Goal: Complete application form: Complete application form

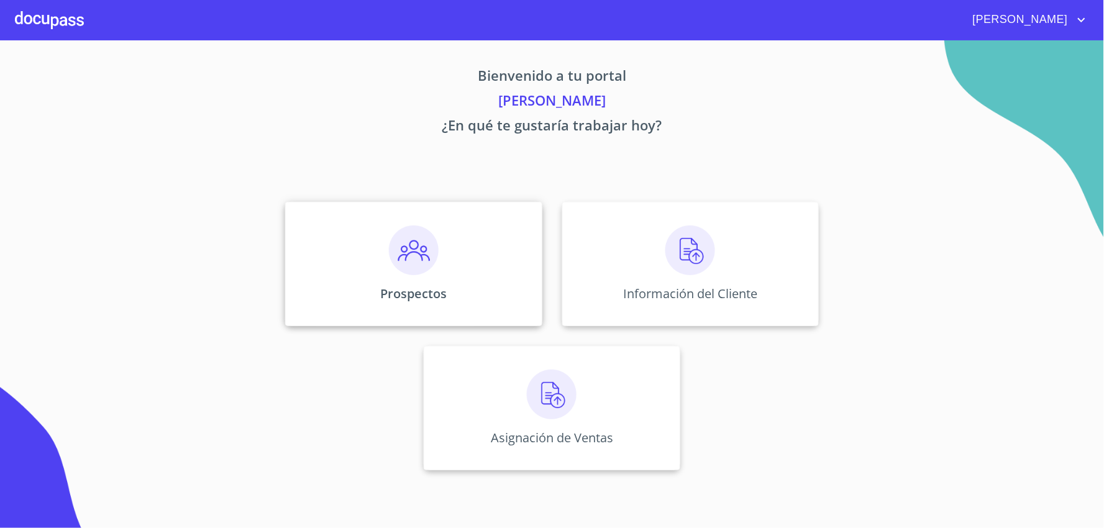
click at [448, 288] on div "Prospectos" at bounding box center [413, 264] width 257 height 124
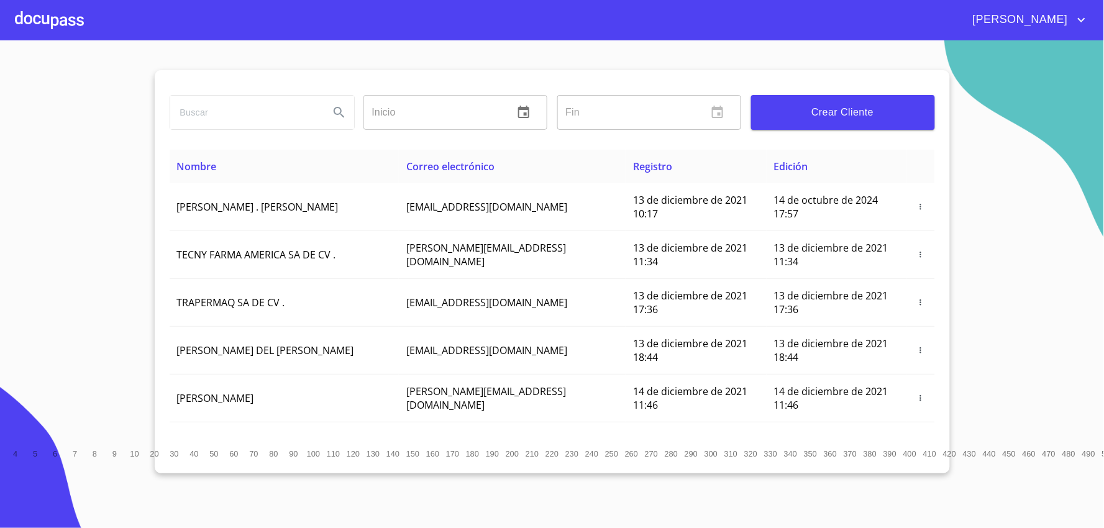
click at [821, 116] on span "Crear Cliente" at bounding box center [843, 112] width 164 height 17
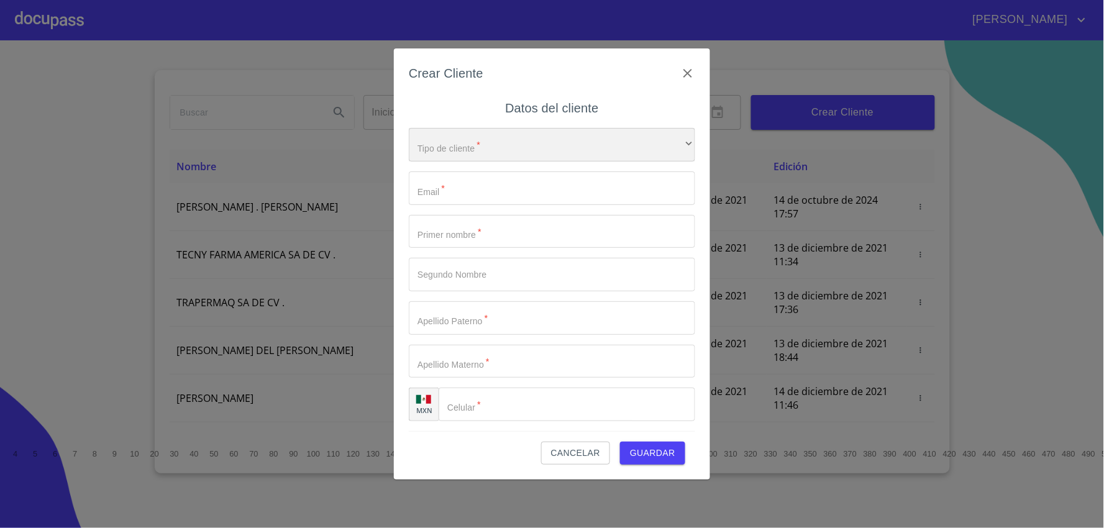
click at [569, 157] on div "​" at bounding box center [552, 145] width 287 height 34
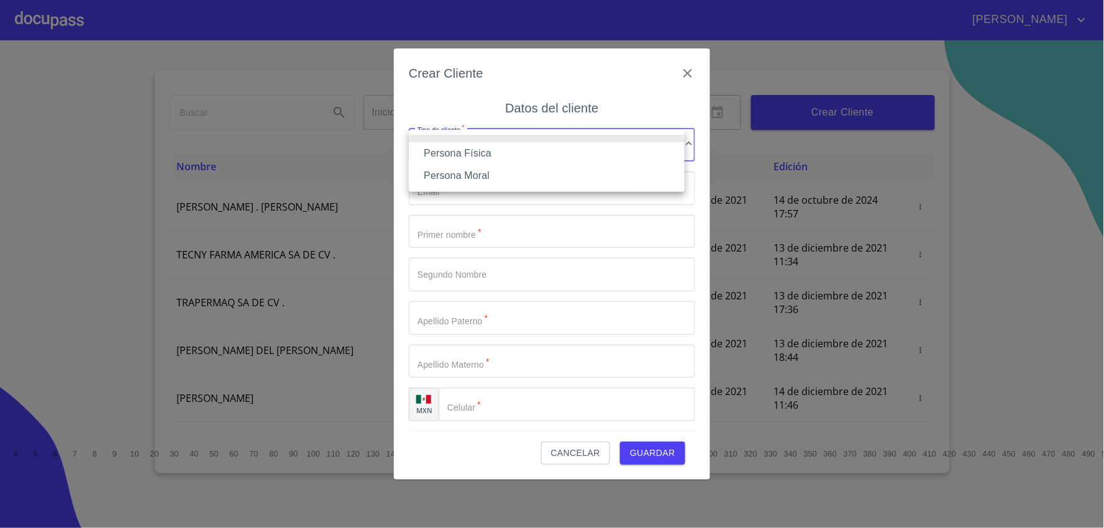
click at [566, 162] on li "Persona Física" at bounding box center [547, 153] width 276 height 22
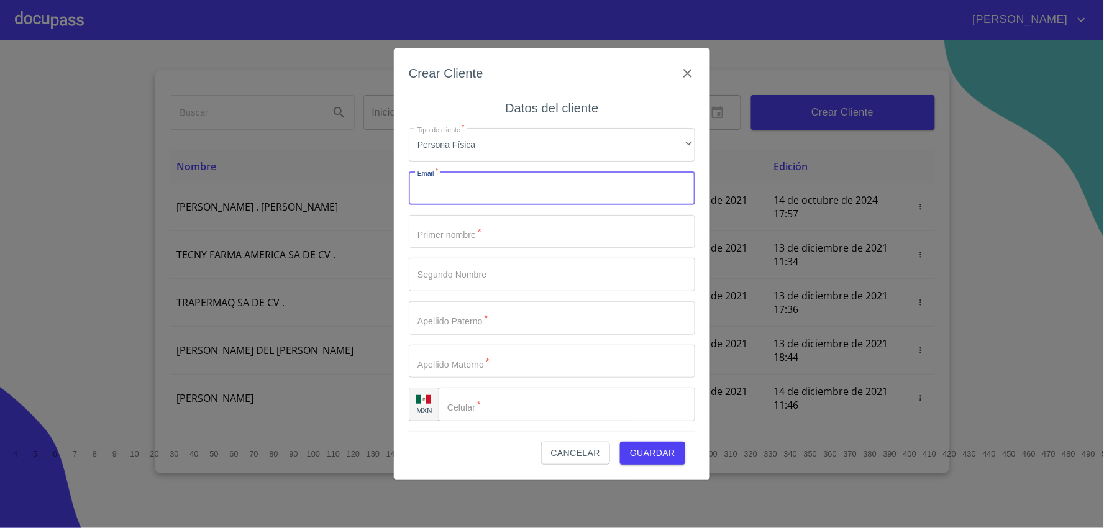
click at [545, 181] on input "Tipo de cliente   *" at bounding box center [552, 189] width 287 height 34
type input "a"
type input "A"
type input "[EMAIL_ADDRESS][PERSON_NAME][PERSON_NAME][DOMAIN_NAME]"
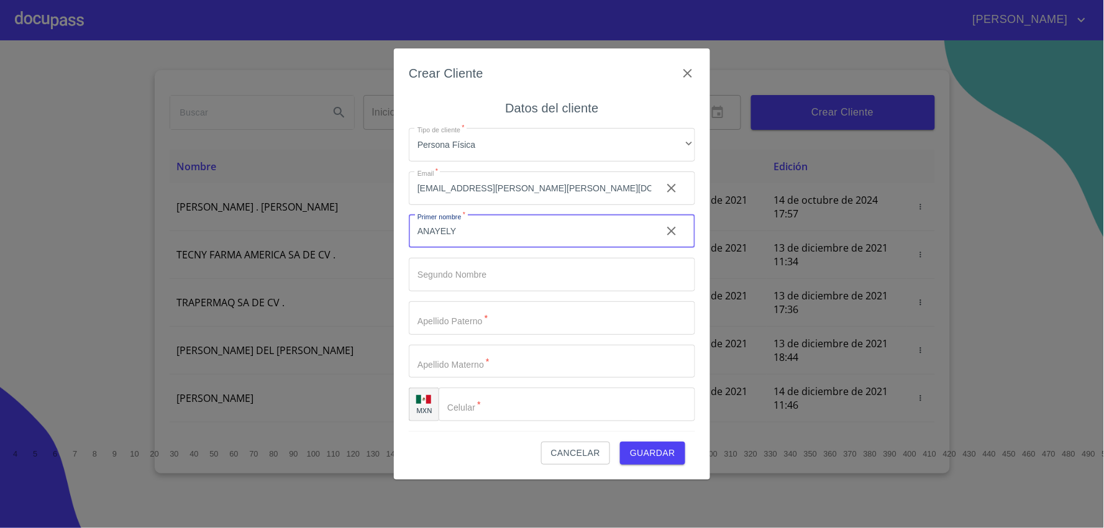
type input "ANAYELY"
click at [449, 324] on input "Tipo de cliente   *" at bounding box center [552, 318] width 287 height 34
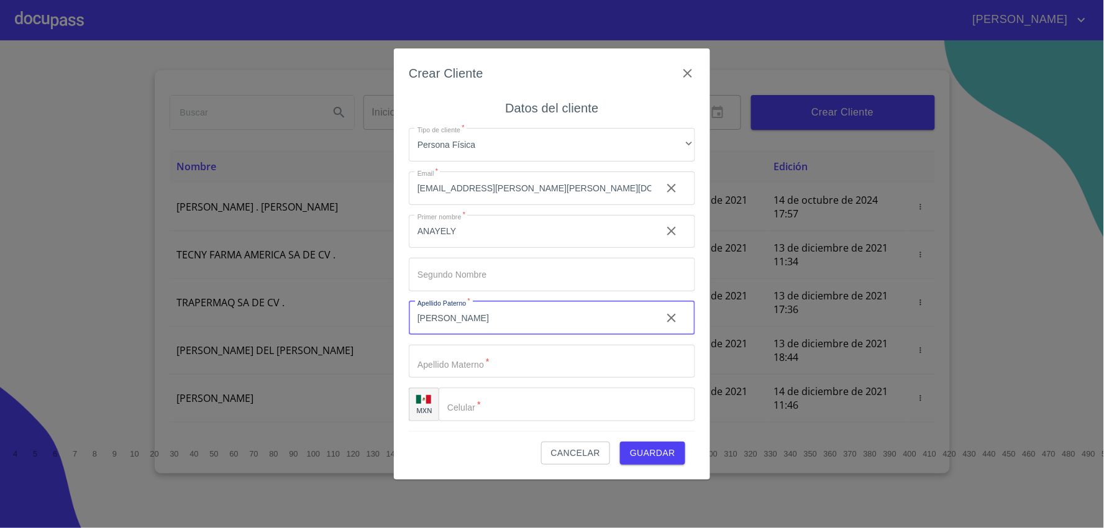
type input "[PERSON_NAME]"
click at [489, 400] on input "Tipo de cliente   *" at bounding box center [582, 405] width 225 height 34
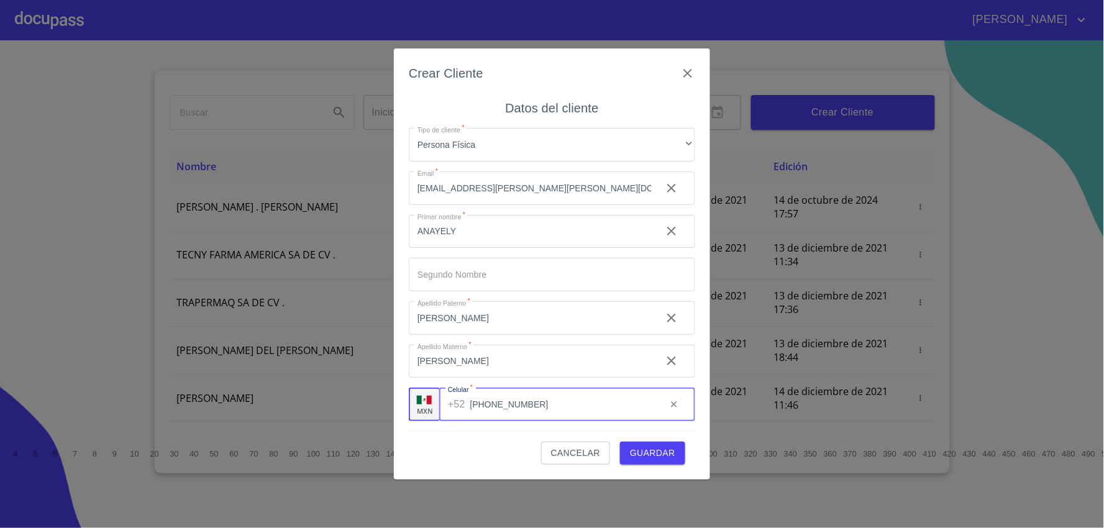
type input "[PHONE_NUMBER]"
click at [654, 454] on span "Guardar" at bounding box center [652, 454] width 45 height 16
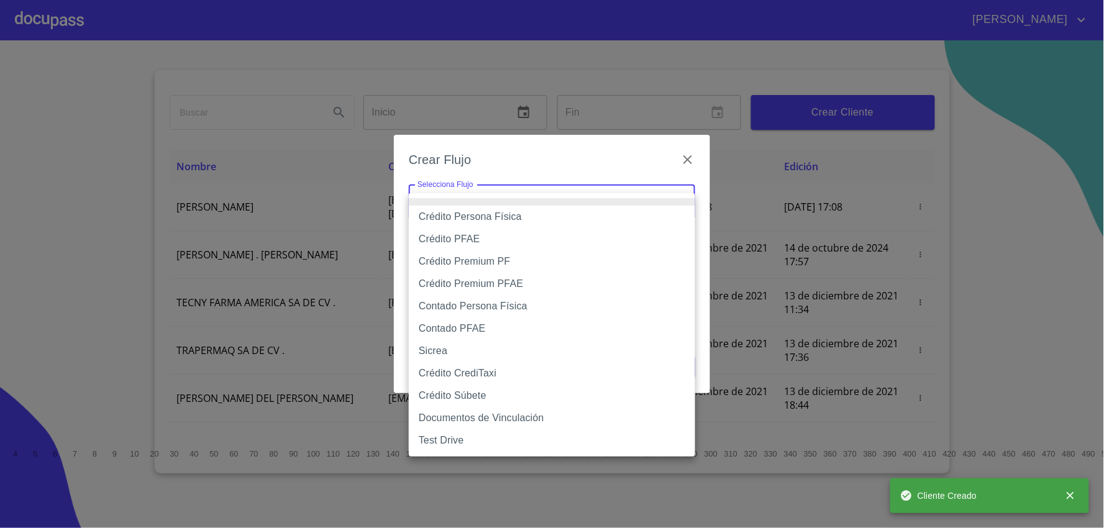
click at [585, 200] on body "[PERSON_NAME] ​ Fin ​ Crear Cliente Nombre Correo electrónico Registro Edición …" at bounding box center [552, 264] width 1104 height 528
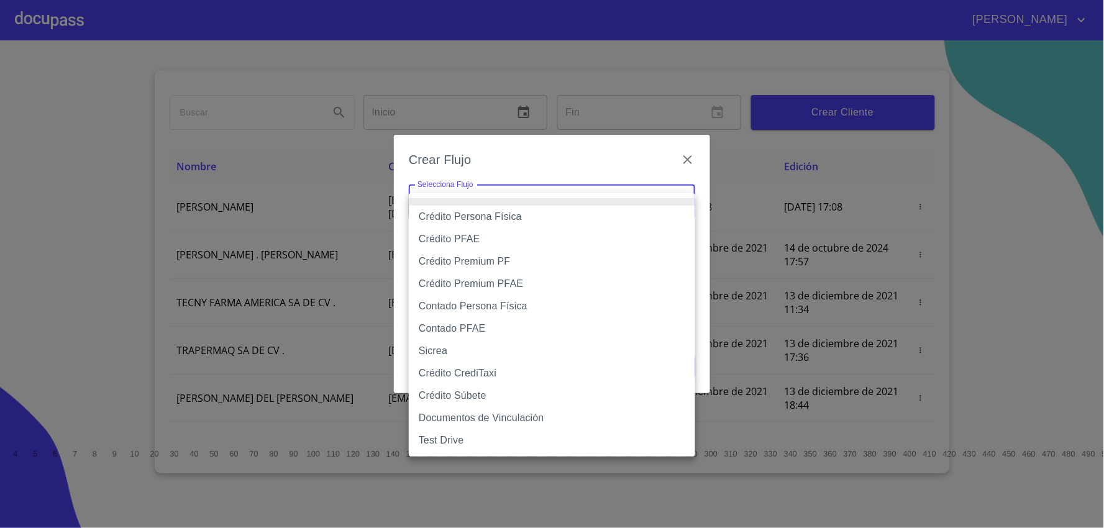
click at [570, 209] on li "Crédito Persona Física" at bounding box center [552, 217] width 287 height 22
type input "61b033e49b8c202ad5bb7912"
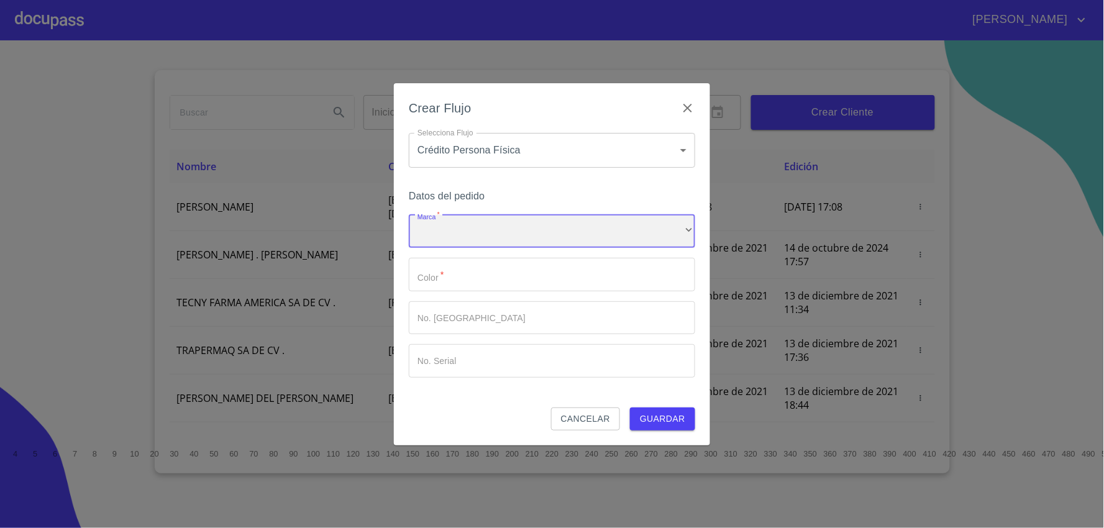
click at [531, 227] on div "​" at bounding box center [552, 232] width 287 height 34
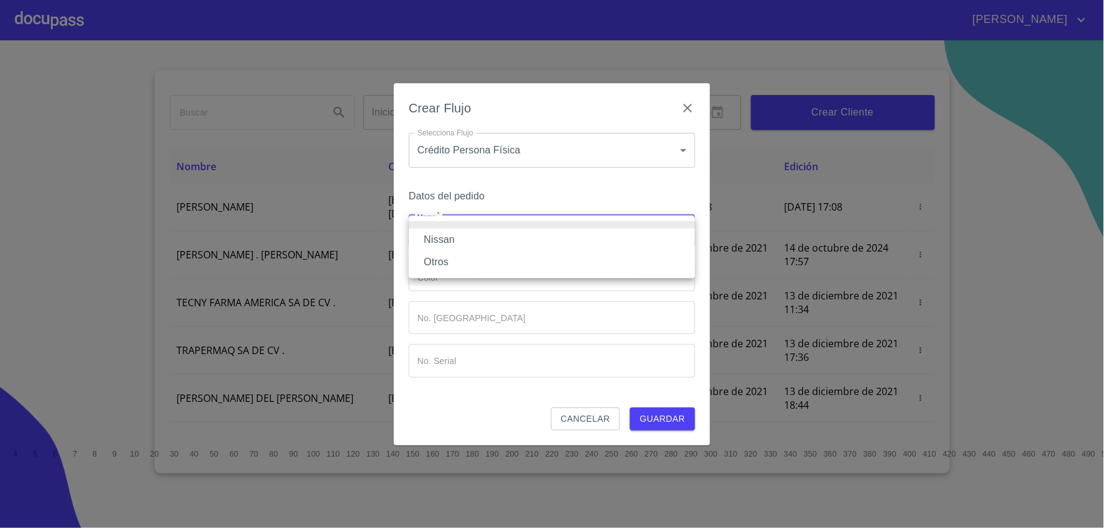
click at [530, 244] on li "Nissan" at bounding box center [552, 240] width 287 height 22
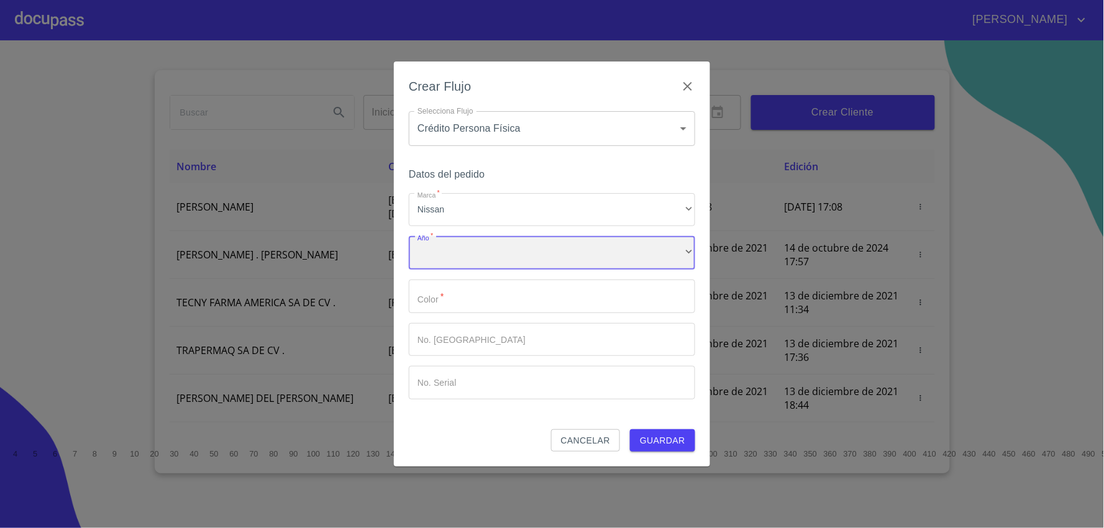
click at [513, 249] on div "​" at bounding box center [552, 253] width 287 height 34
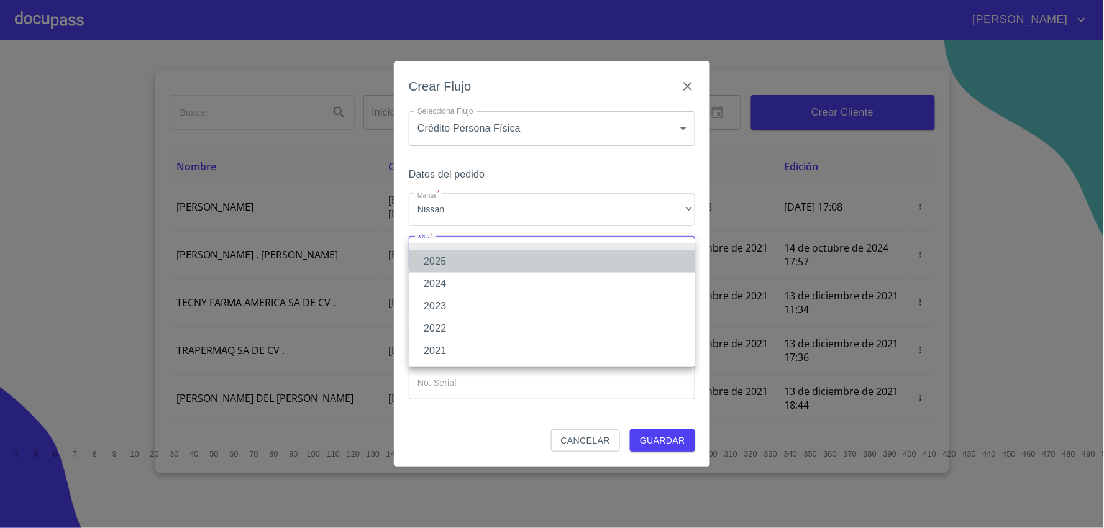
click at [516, 257] on li "2025" at bounding box center [552, 261] width 287 height 22
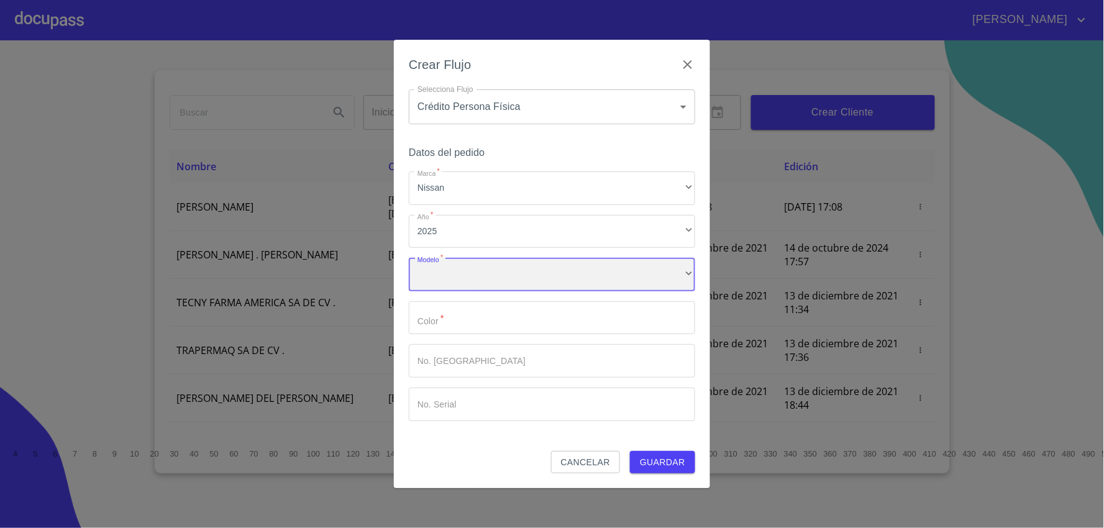
click at [506, 276] on div "​" at bounding box center [552, 275] width 287 height 34
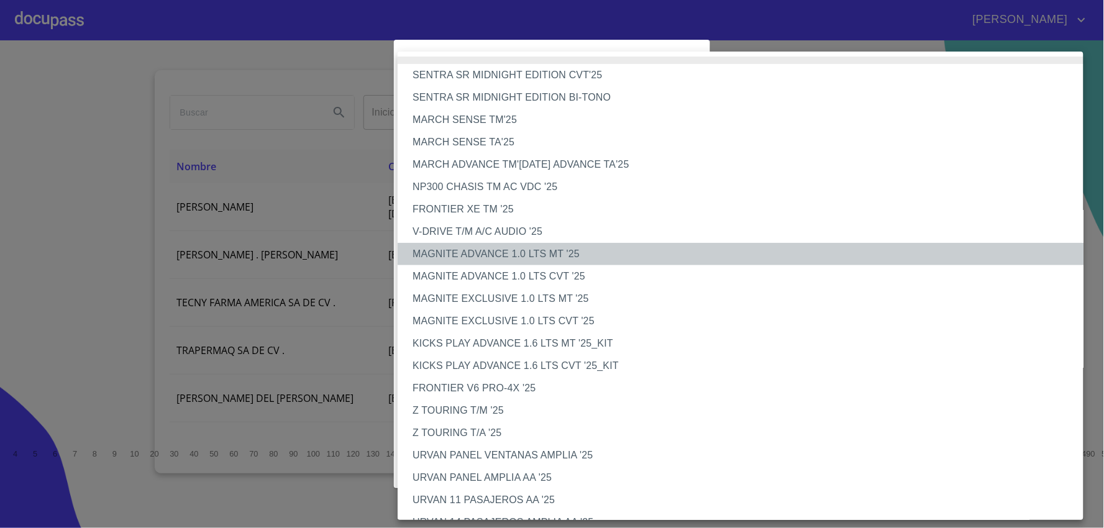
click at [569, 255] on li "MAGNITE ADVANCE 1.0 LTS MT '25" at bounding box center [746, 254] width 697 height 22
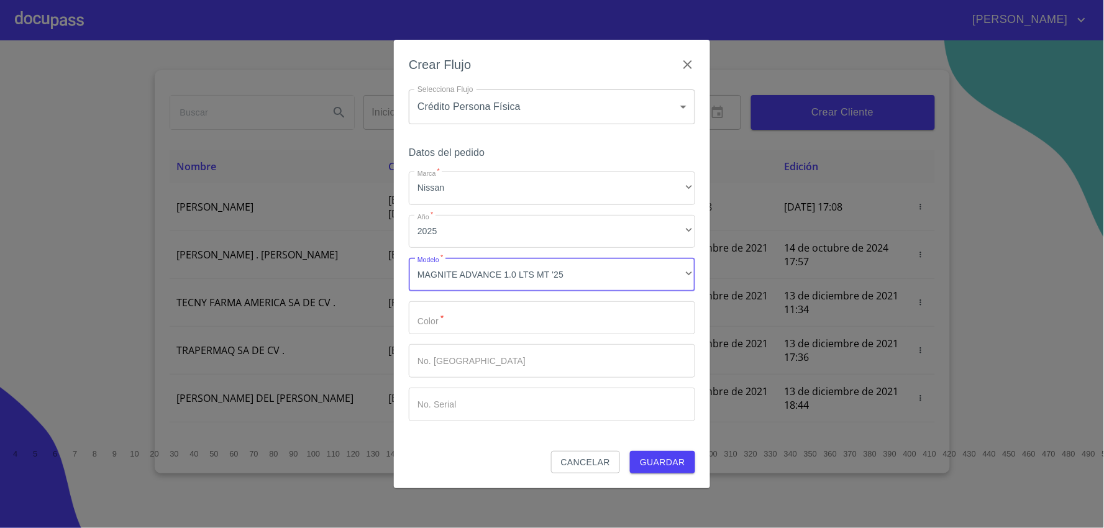
click at [489, 319] on input "Marca   *" at bounding box center [552, 318] width 287 height 34
type input "BLANCO"
click at [657, 466] on span "Guardar" at bounding box center [662, 463] width 45 height 16
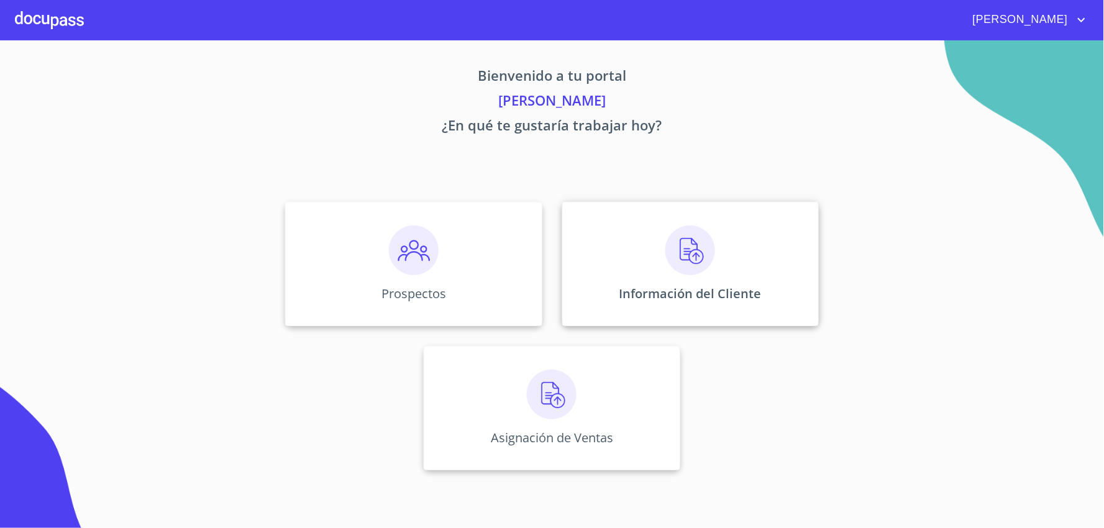
click at [654, 252] on div "Información del Cliente" at bounding box center [690, 264] width 257 height 124
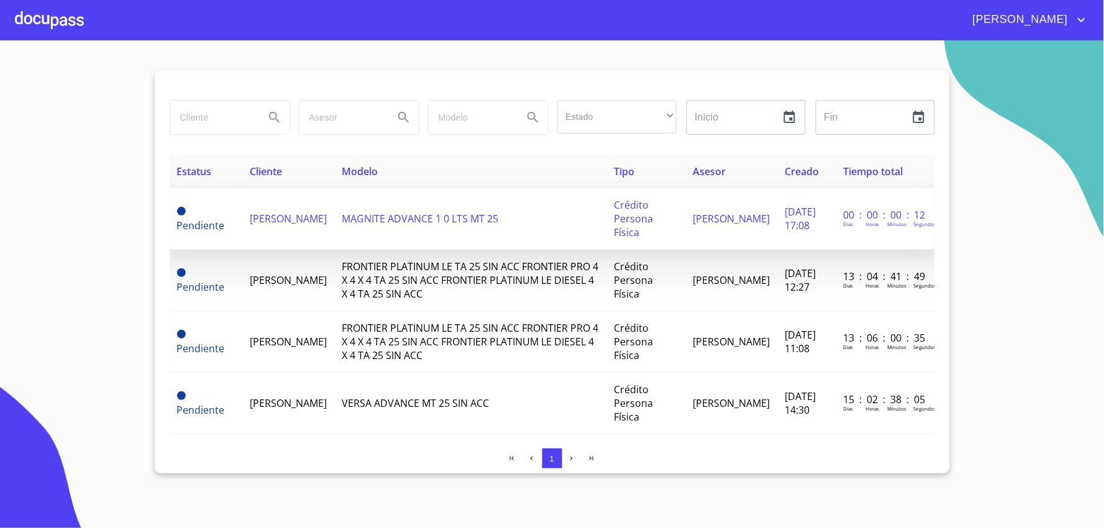
click at [244, 221] on td "[PERSON_NAME]" at bounding box center [289, 219] width 92 height 62
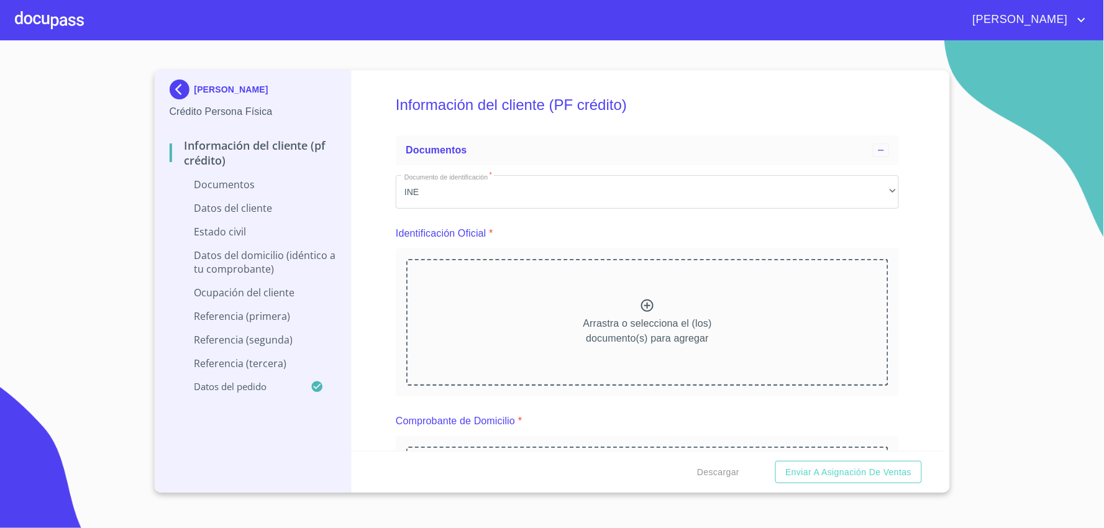
click at [645, 305] on icon at bounding box center [647, 305] width 15 height 15
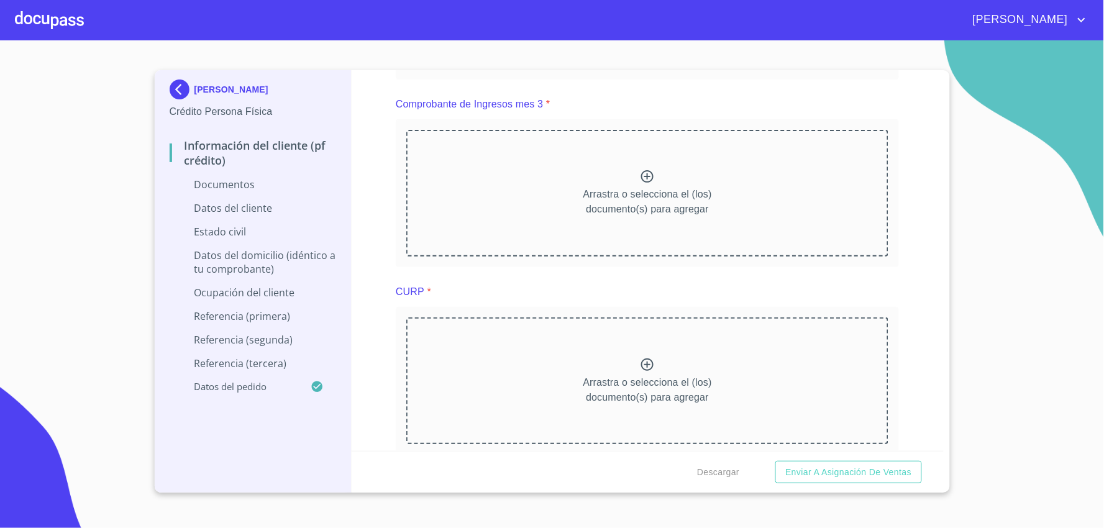
scroll to position [1312, 0]
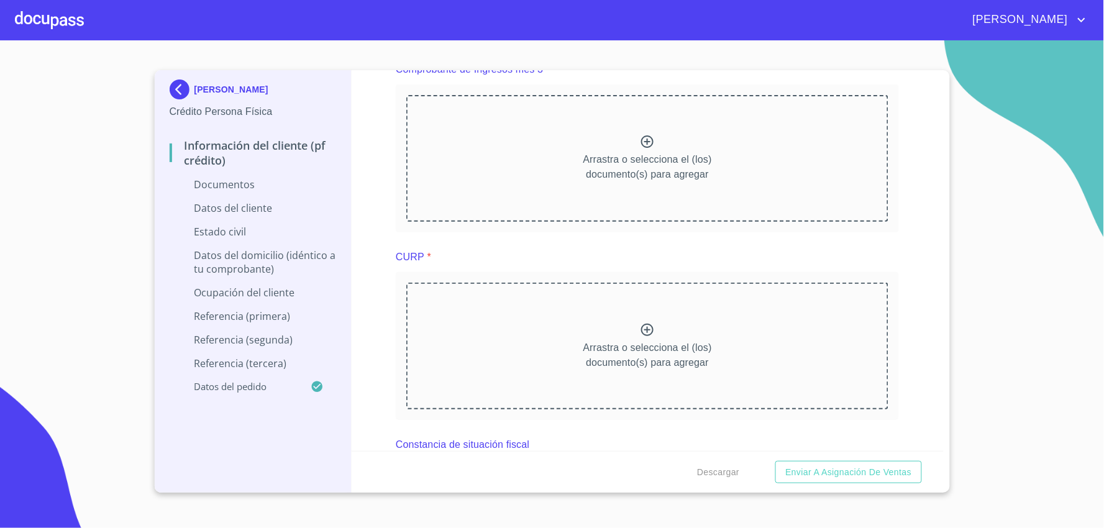
click at [640, 333] on icon at bounding box center [647, 330] width 15 height 15
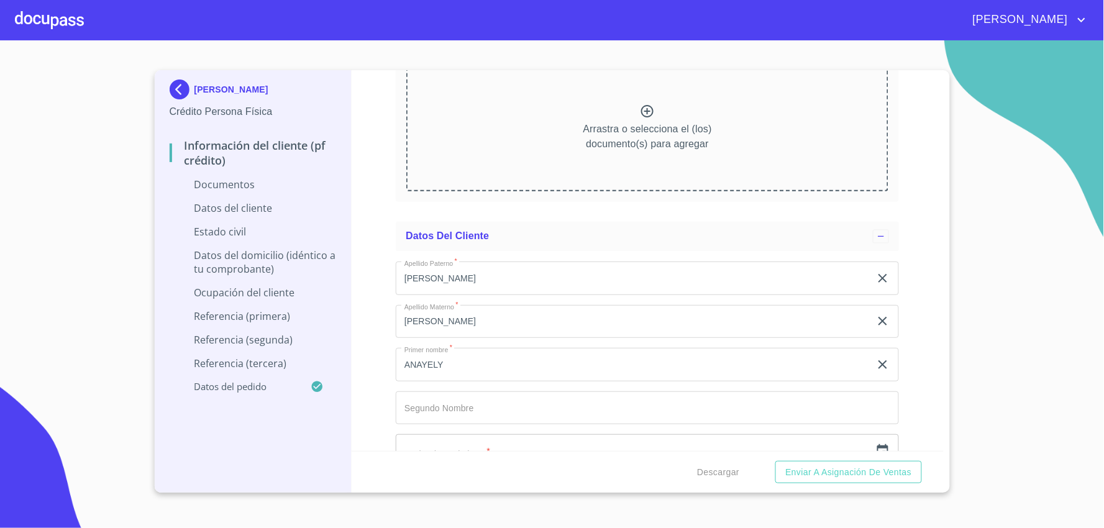
scroll to position [2209, 0]
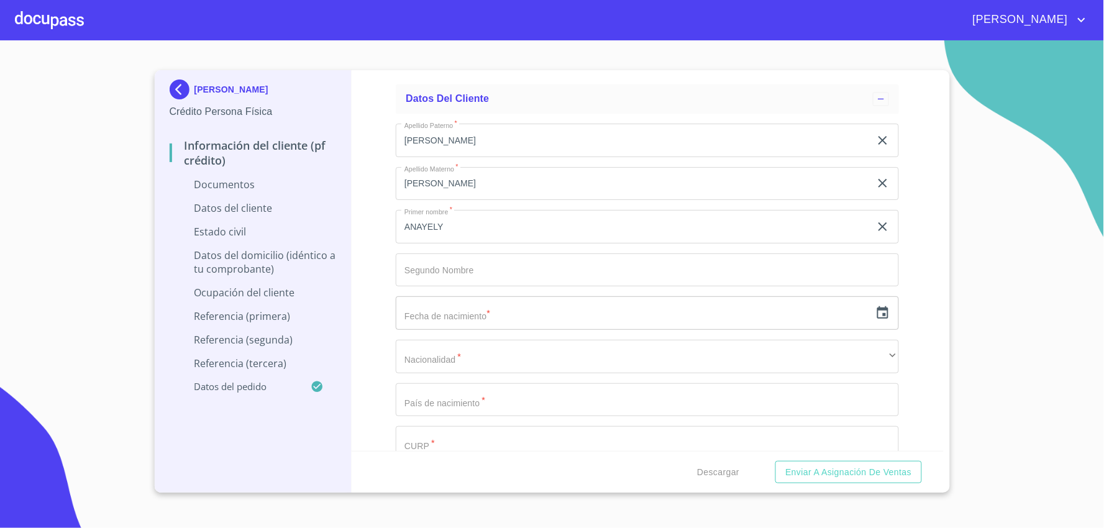
click at [476, 313] on input "text" at bounding box center [633, 313] width 475 height 34
click at [878, 311] on icon "button" at bounding box center [883, 312] width 11 height 12
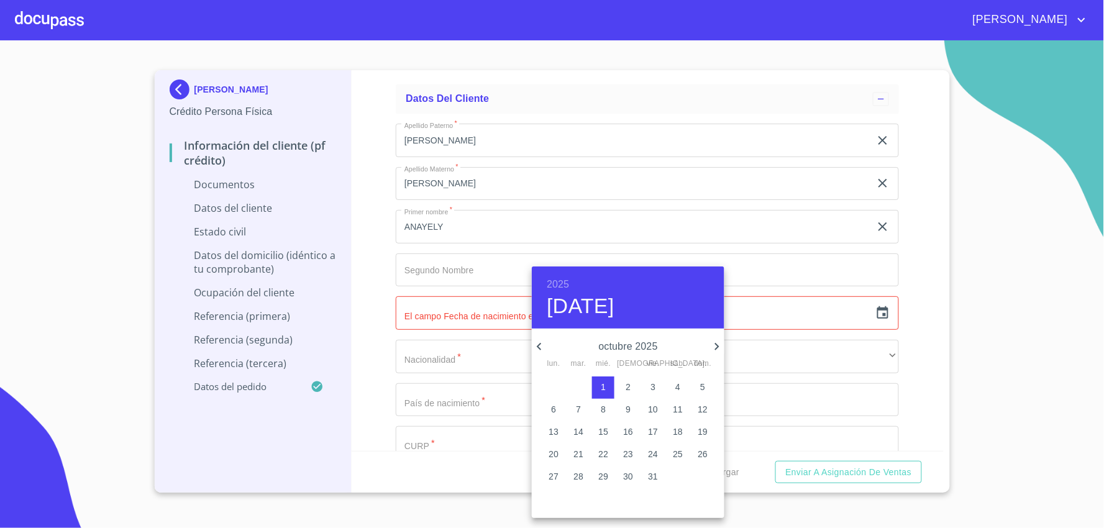
click at [564, 280] on h6 "2025" at bounding box center [558, 284] width 22 height 17
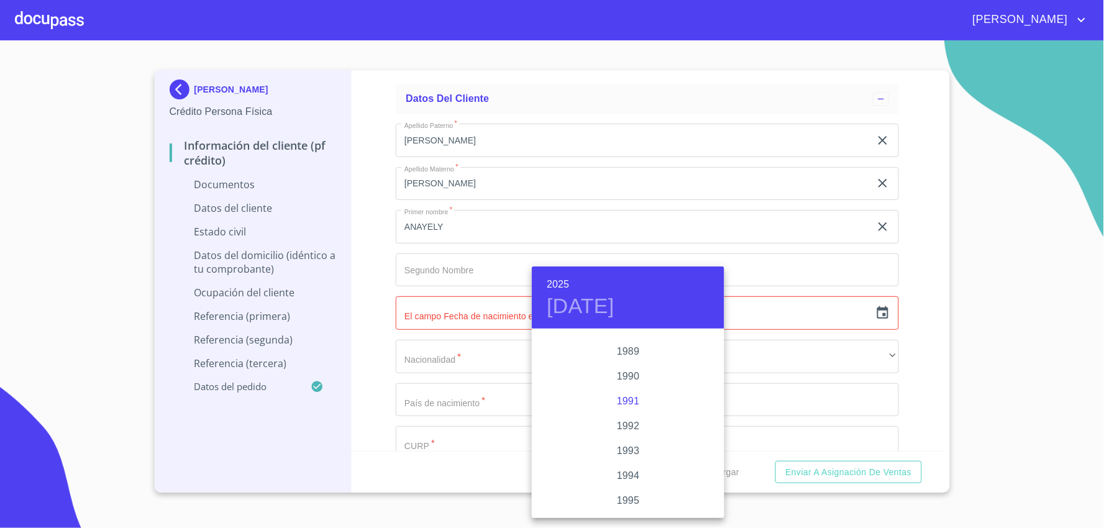
click at [648, 400] on div "1991" at bounding box center [628, 401] width 193 height 25
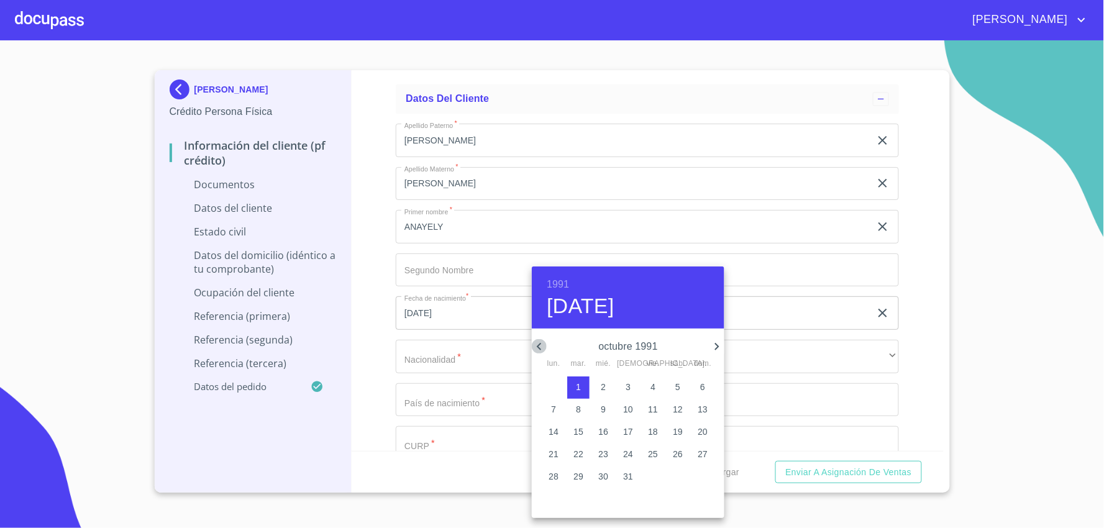
click at [542, 346] on icon "button" at bounding box center [539, 346] width 15 height 15
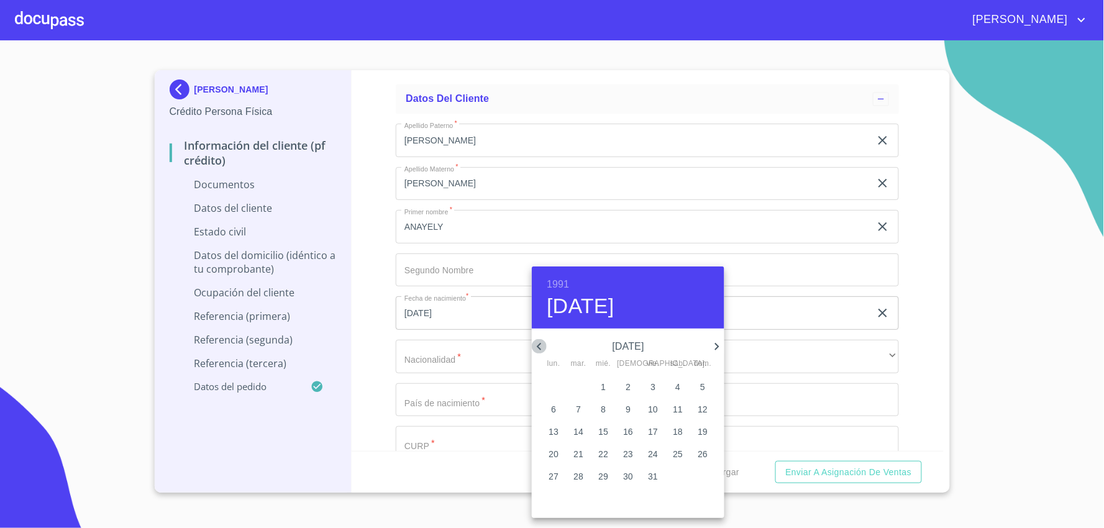
click at [542, 346] on icon "button" at bounding box center [539, 346] width 15 height 15
click at [626, 384] on p "4" at bounding box center [628, 387] width 5 height 12
type input "[DATE]"
click at [630, 382] on p "4" at bounding box center [628, 387] width 5 height 12
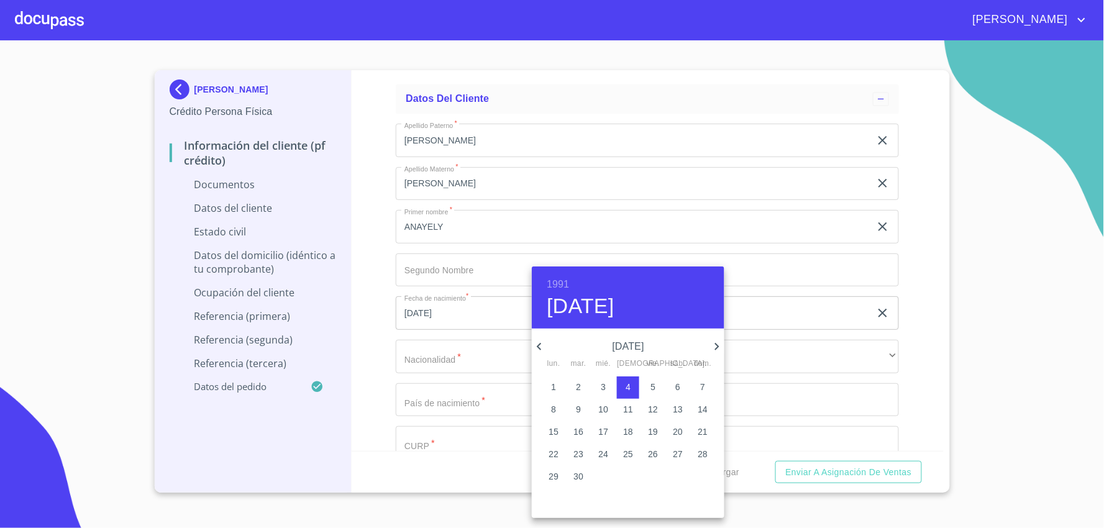
click at [480, 362] on div at bounding box center [552, 264] width 1104 height 528
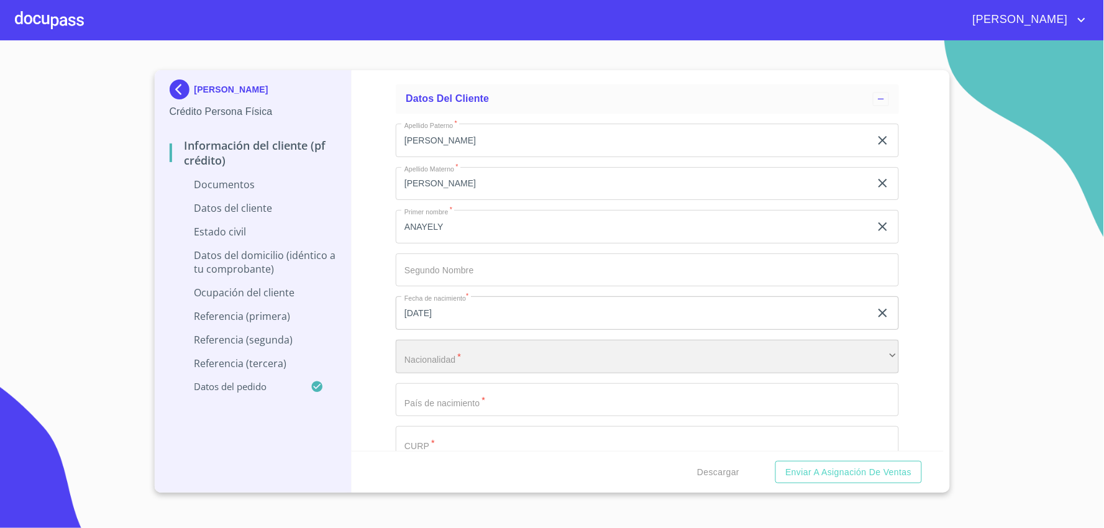
click at [554, 357] on div "​" at bounding box center [647, 357] width 503 height 34
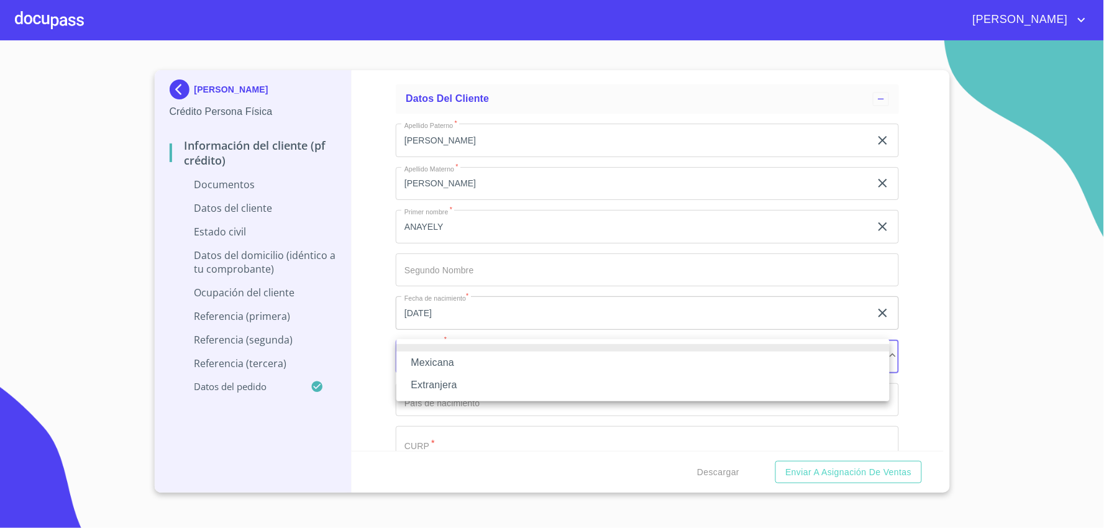
click at [554, 357] on li "Mexicana" at bounding box center [643, 363] width 493 height 22
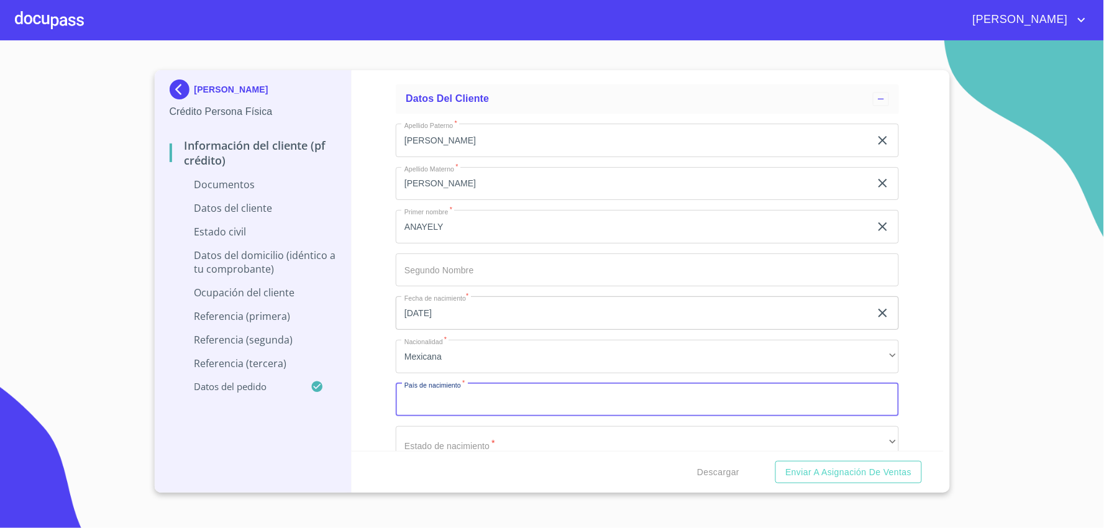
click at [514, 400] on input "Documento de identificación   *" at bounding box center [647, 400] width 503 height 34
type input "m"
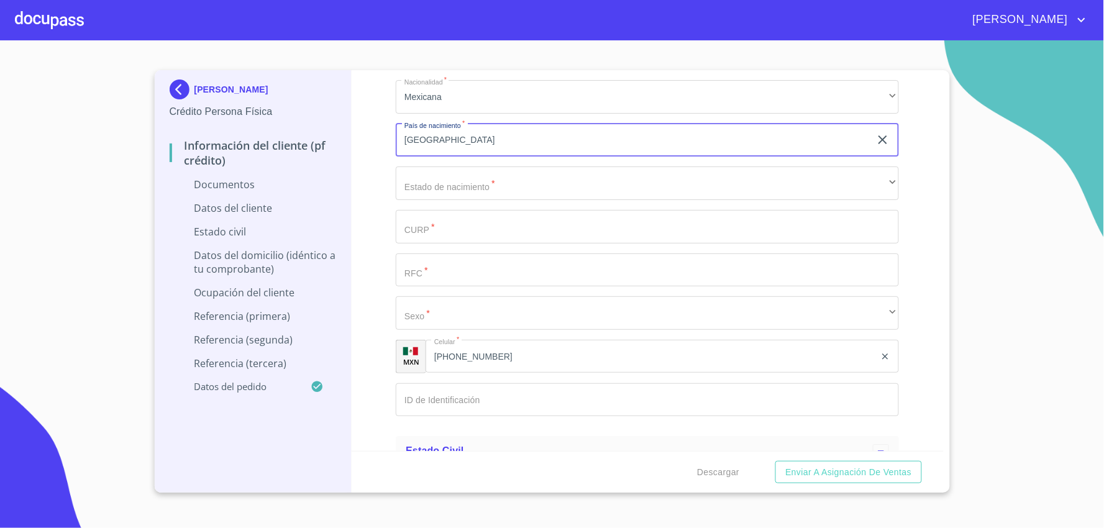
scroll to position [2486, 0]
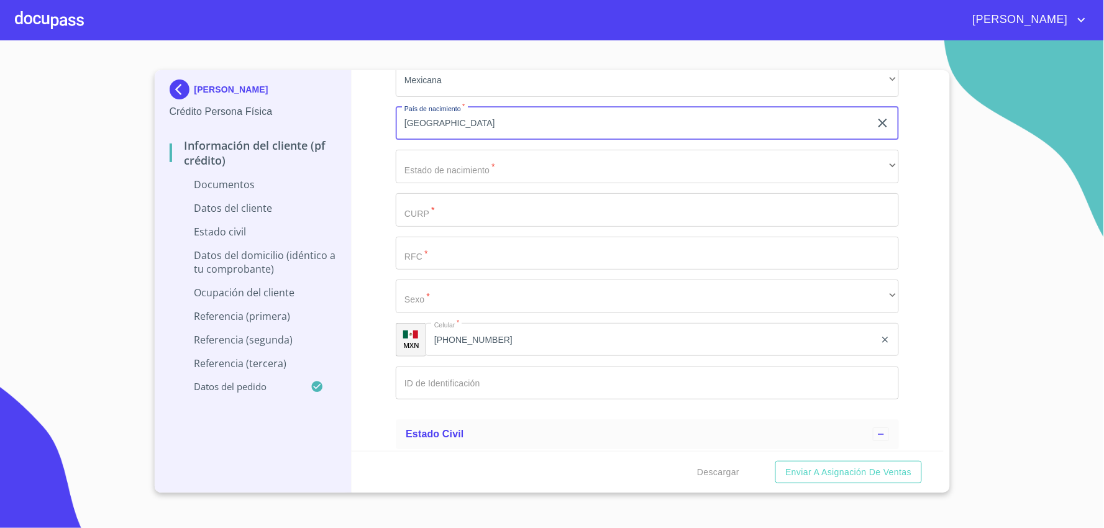
type input "[GEOGRAPHIC_DATA]"
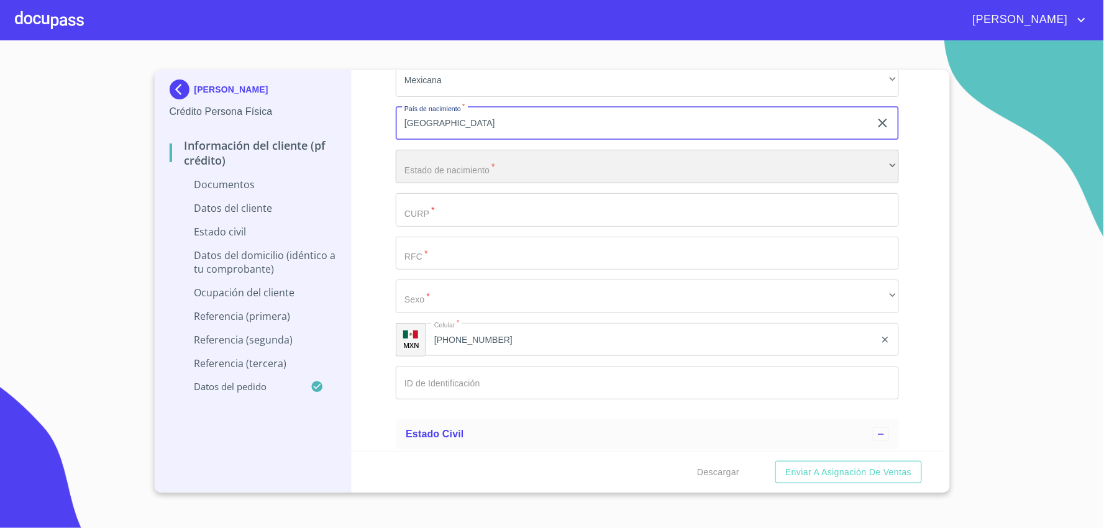
click at [526, 160] on div "​" at bounding box center [647, 167] width 503 height 34
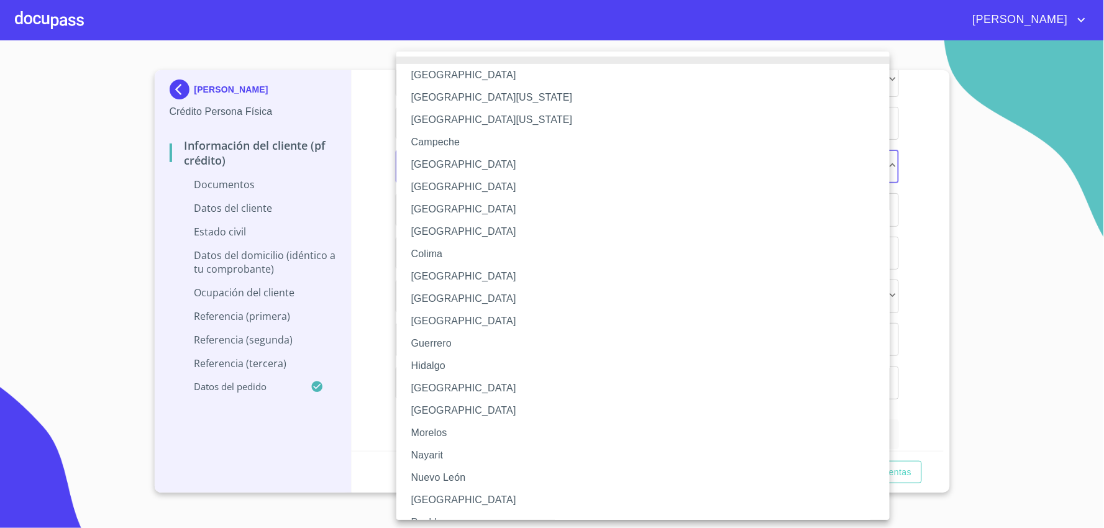
click at [516, 387] on li "[GEOGRAPHIC_DATA]" at bounding box center [649, 388] width 504 height 22
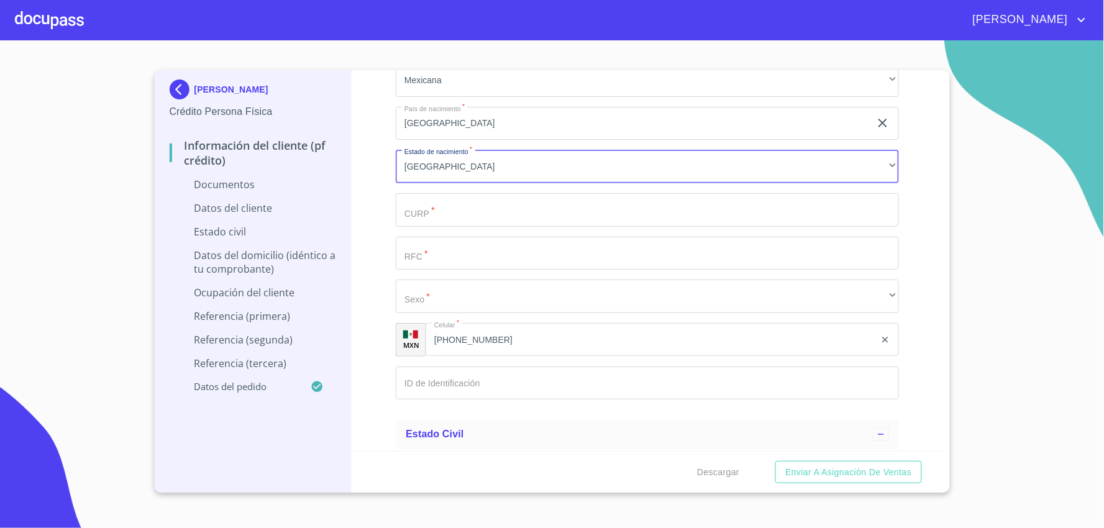
click at [524, 215] on input "Documento de identificación   *" at bounding box center [647, 210] width 503 height 34
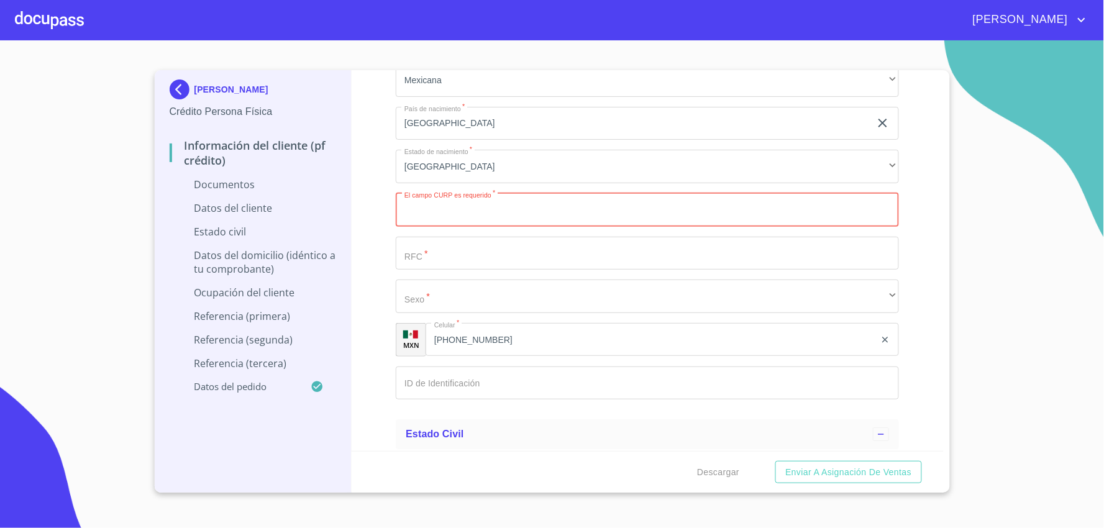
paste input "CORA910404MJCRDN00"
type input "CORA910404MJCRDN00"
click at [487, 247] on input "Documento de identificación   *" at bounding box center [647, 254] width 503 height 34
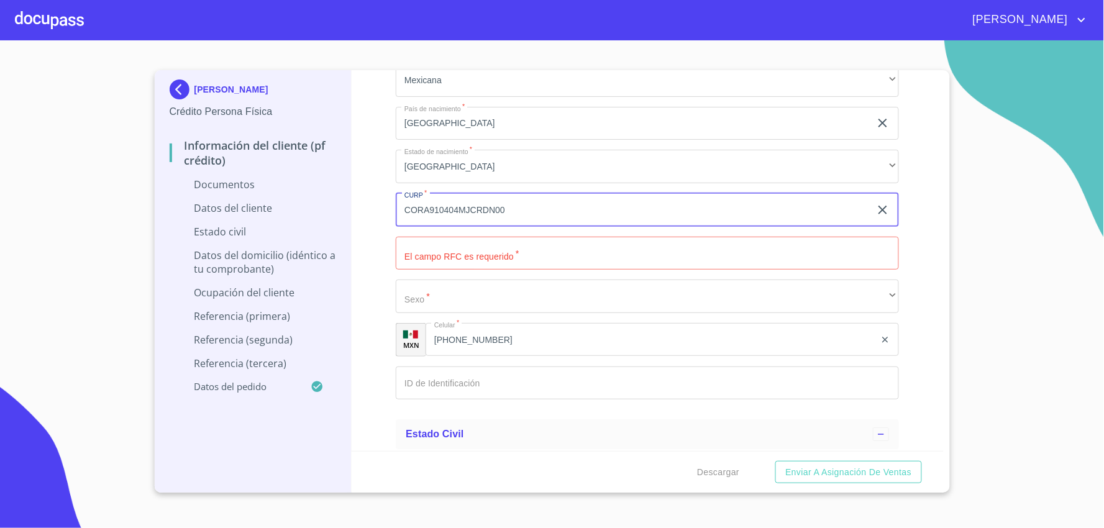
drag, startPoint x: 457, startPoint y: 203, endPoint x: 405, endPoint y: 202, distance: 52.2
click at [405, 202] on input "CORA910404MJCRDN00" at bounding box center [633, 210] width 475 height 34
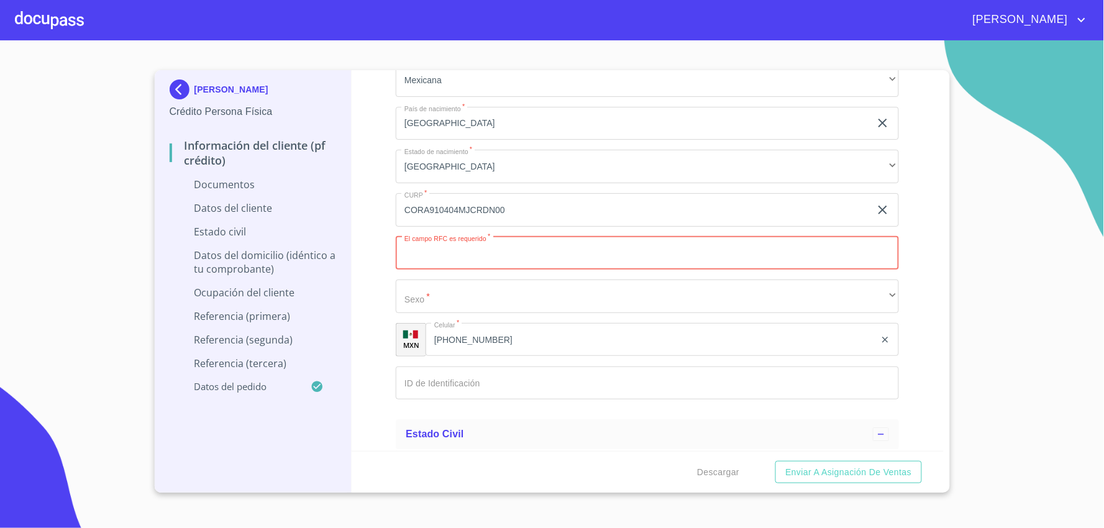
click at [420, 254] on input "Documento de identificación   *" at bounding box center [647, 254] width 503 height 34
paste input "CORA910404"
type input "CORA9104046Z6"
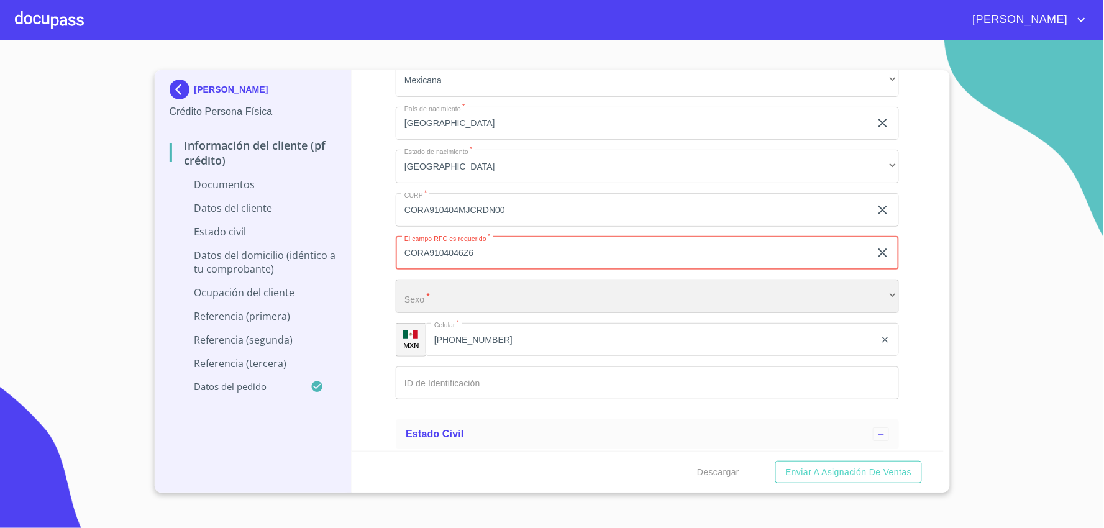
click at [495, 298] on div "​" at bounding box center [647, 297] width 503 height 34
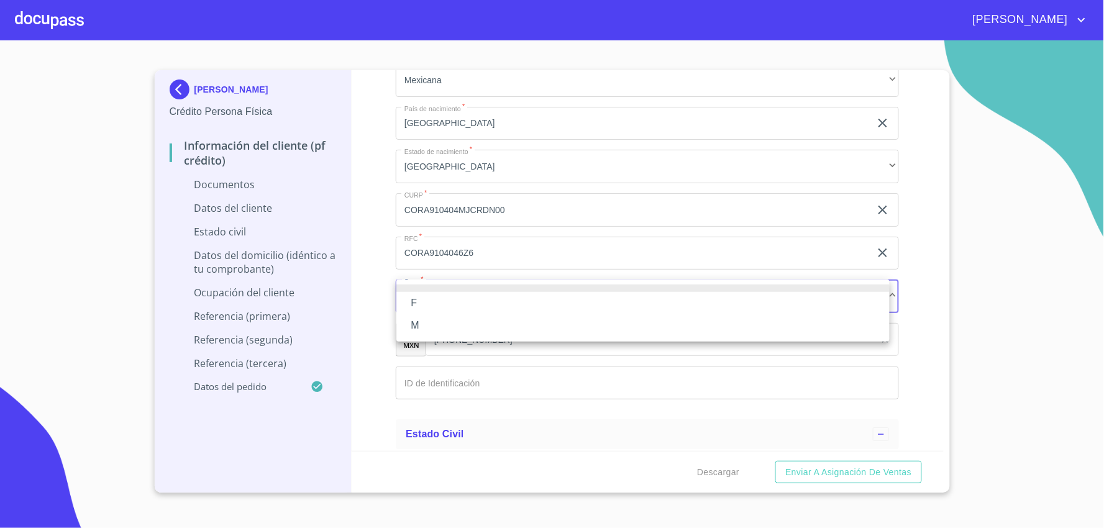
click at [468, 311] on li "F" at bounding box center [643, 303] width 493 height 22
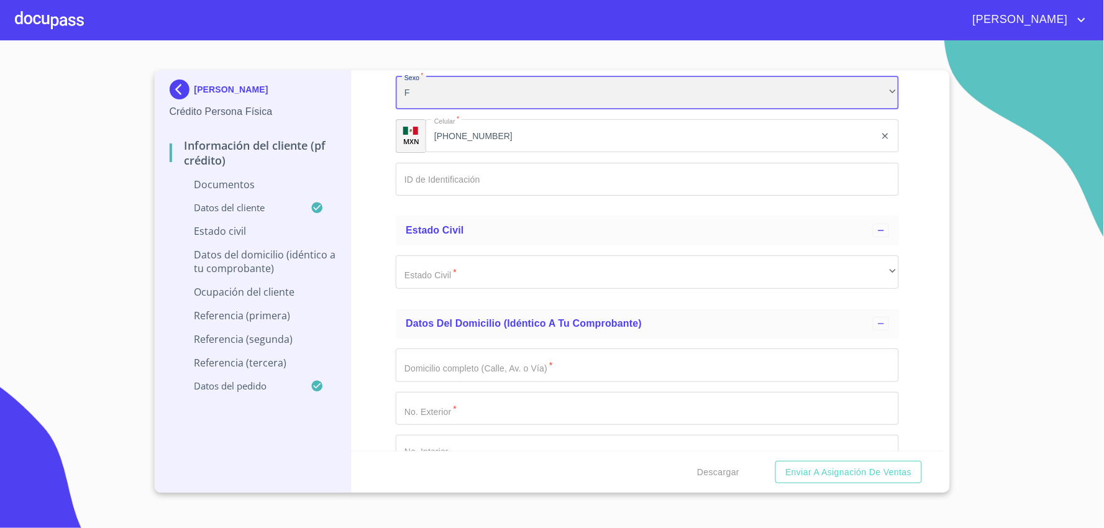
scroll to position [2693, 0]
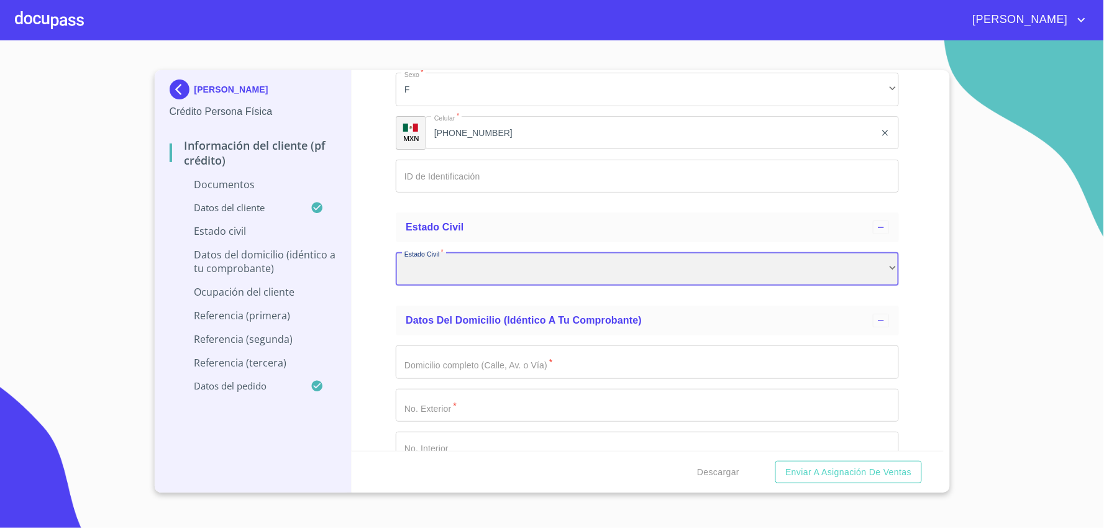
click at [694, 275] on div "​" at bounding box center [647, 269] width 503 height 34
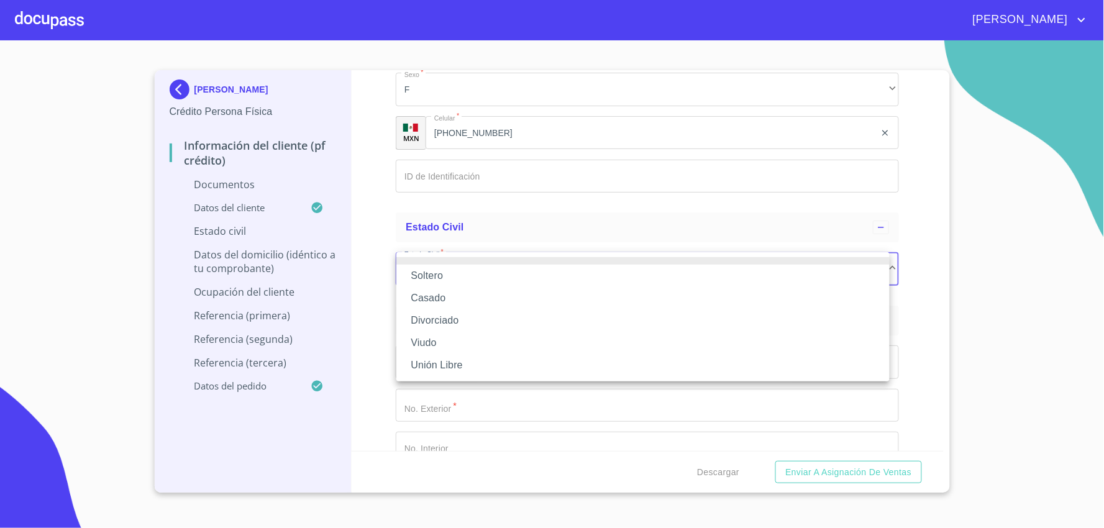
click at [673, 278] on li "Soltero" at bounding box center [643, 276] width 493 height 22
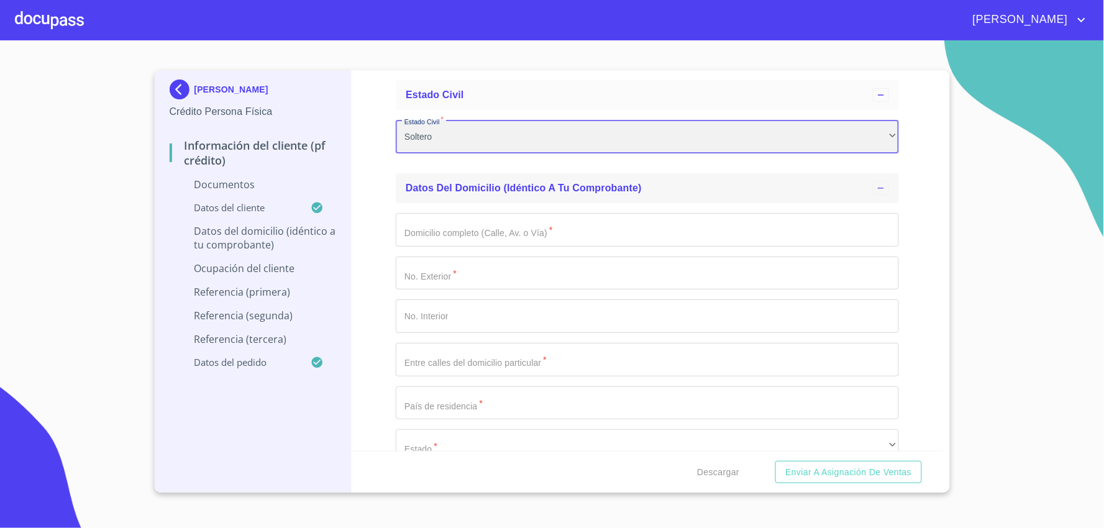
scroll to position [2831, 0]
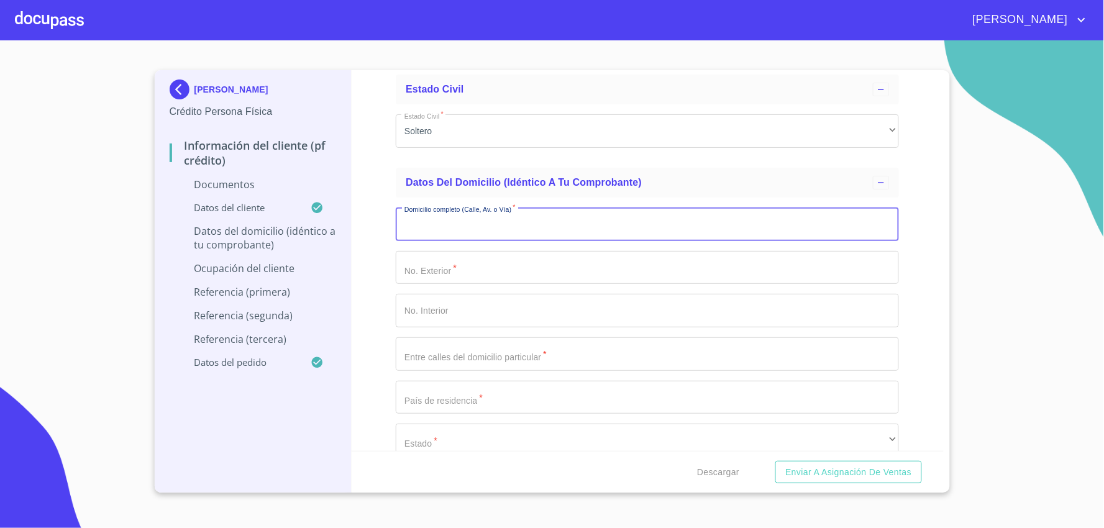
click at [516, 234] on input "Documento de identificación   *" at bounding box center [647, 225] width 503 height 34
type input "[PERSON_NAME]"
click at [484, 268] on input "Documento de identificación   *" at bounding box center [647, 268] width 503 height 34
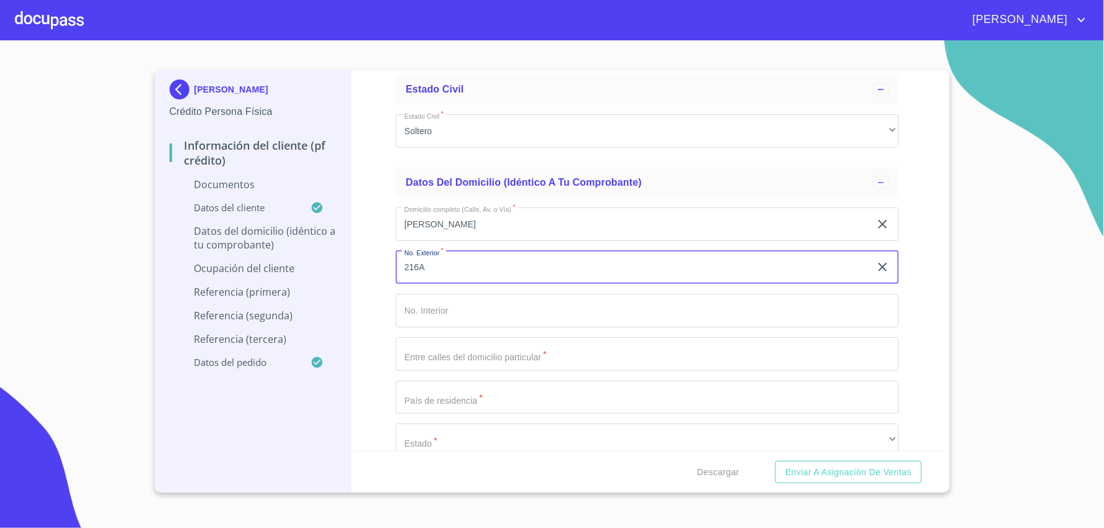
type input "216A"
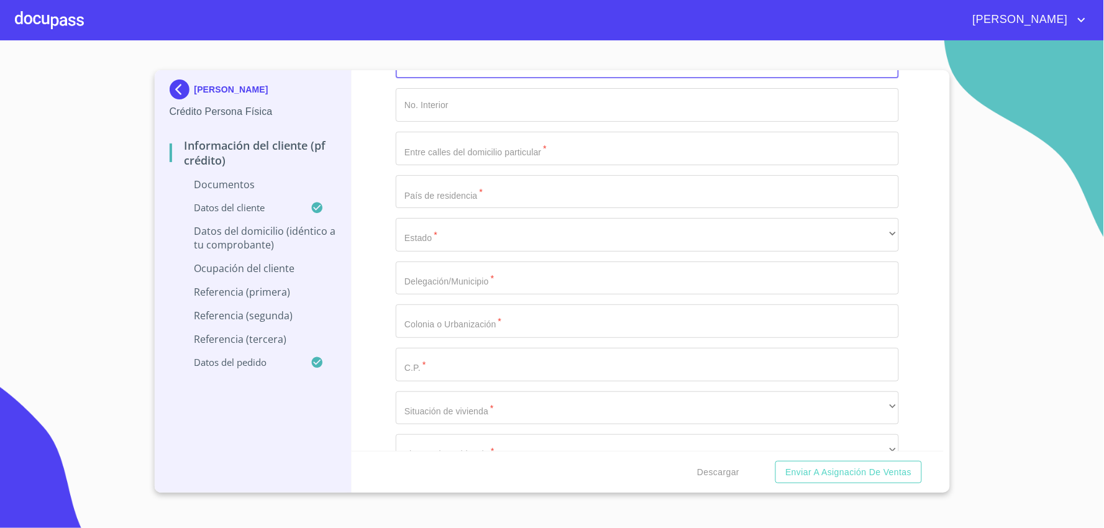
scroll to position [3038, 0]
click at [505, 365] on input "Documento de identificación   *" at bounding box center [647, 364] width 503 height 34
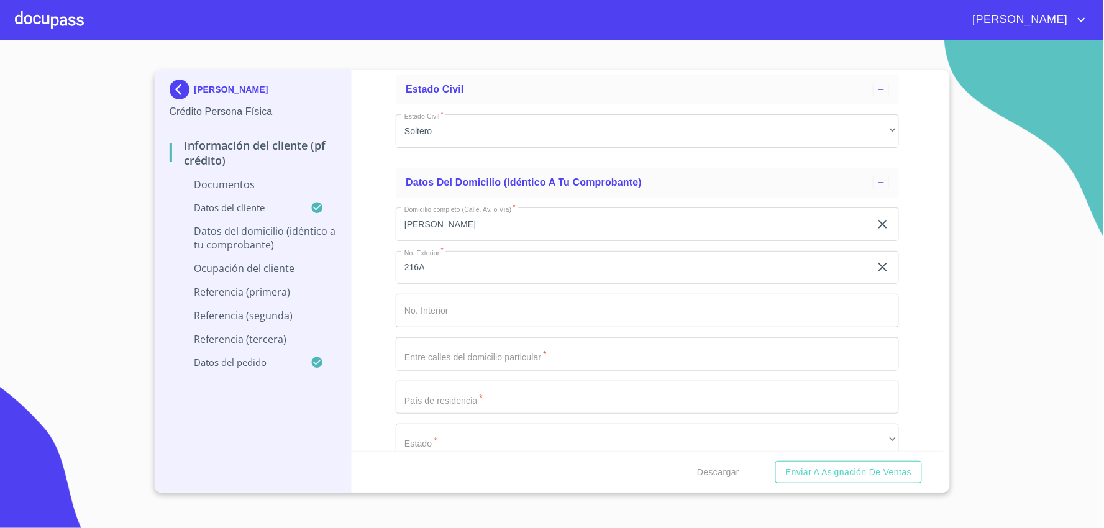
scroll to position [2900, 0]
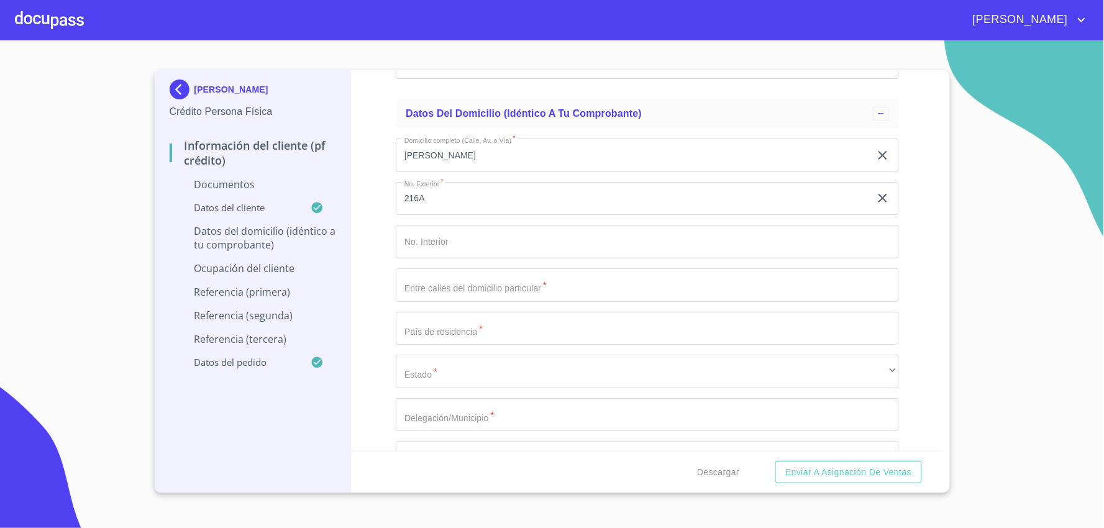
type input "45820"
click at [551, 288] on input "Documento de identificación   *" at bounding box center [647, 285] width 503 height 34
click at [525, 334] on input "Documento de identificación   *" at bounding box center [647, 329] width 503 height 34
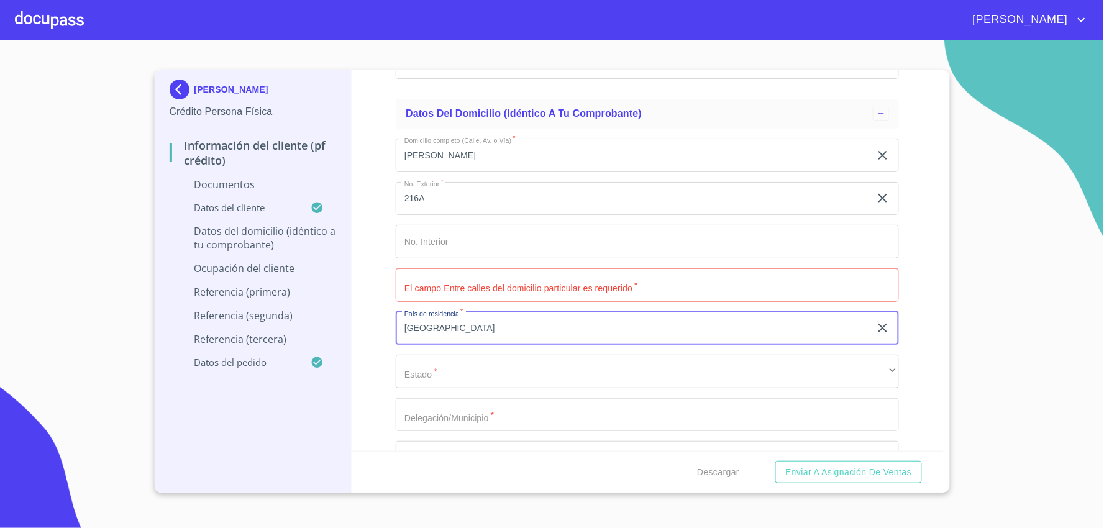
type input "[GEOGRAPHIC_DATA]"
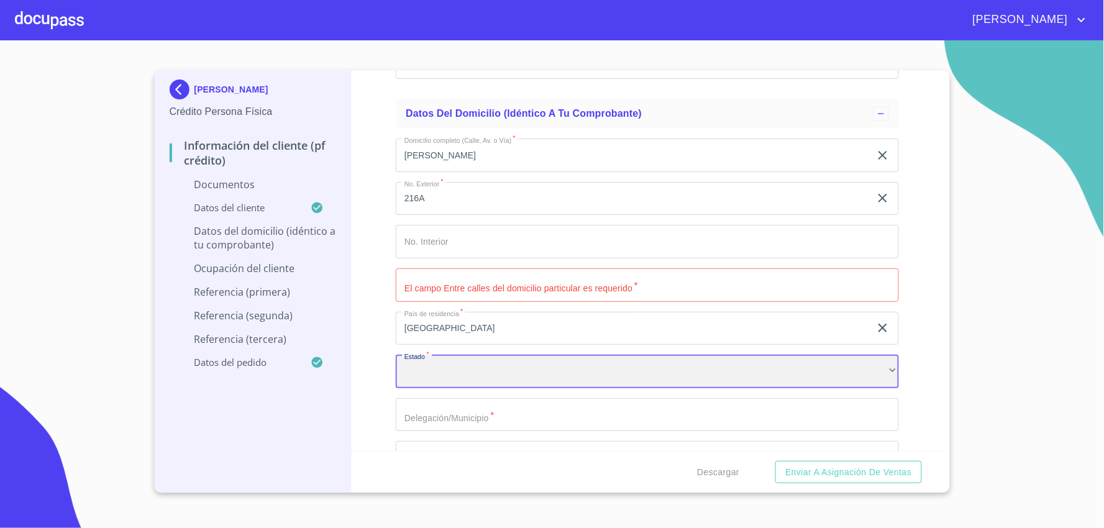
click at [532, 370] on div "​" at bounding box center [647, 372] width 503 height 34
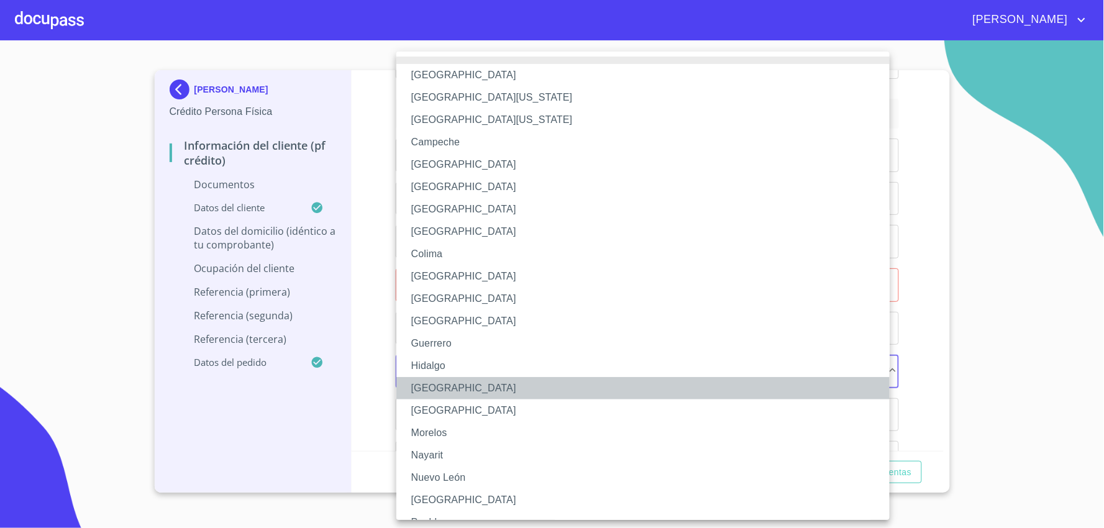
click at [507, 387] on li "[GEOGRAPHIC_DATA]" at bounding box center [649, 388] width 504 height 22
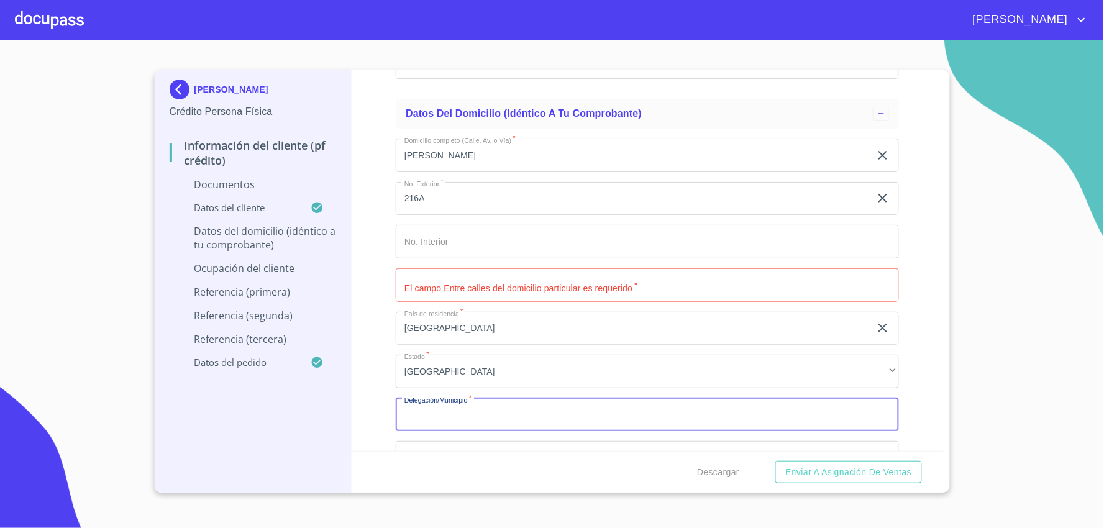
click at [523, 415] on input "Documento de identificación   *" at bounding box center [647, 415] width 503 height 34
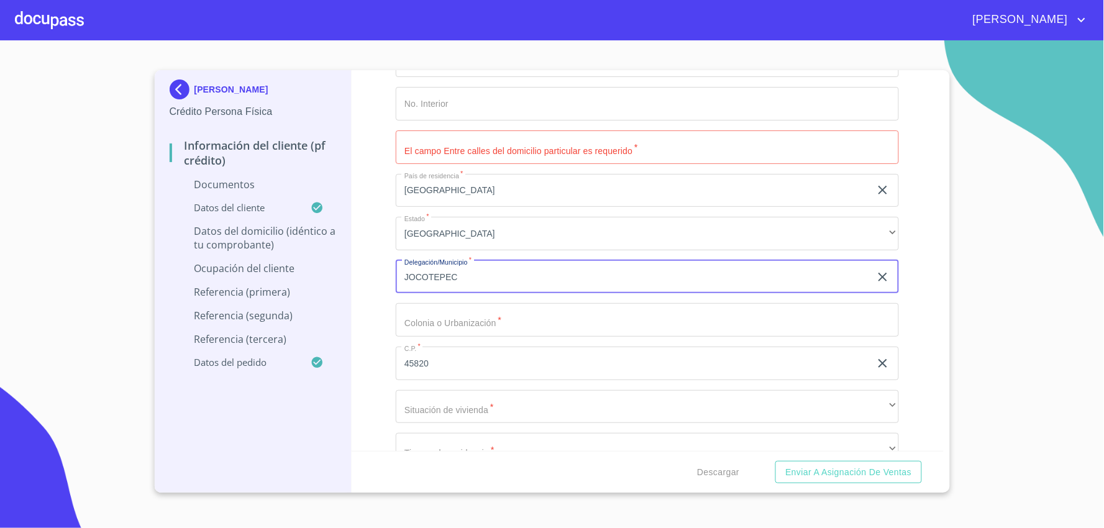
type input "JOCOTEPEC"
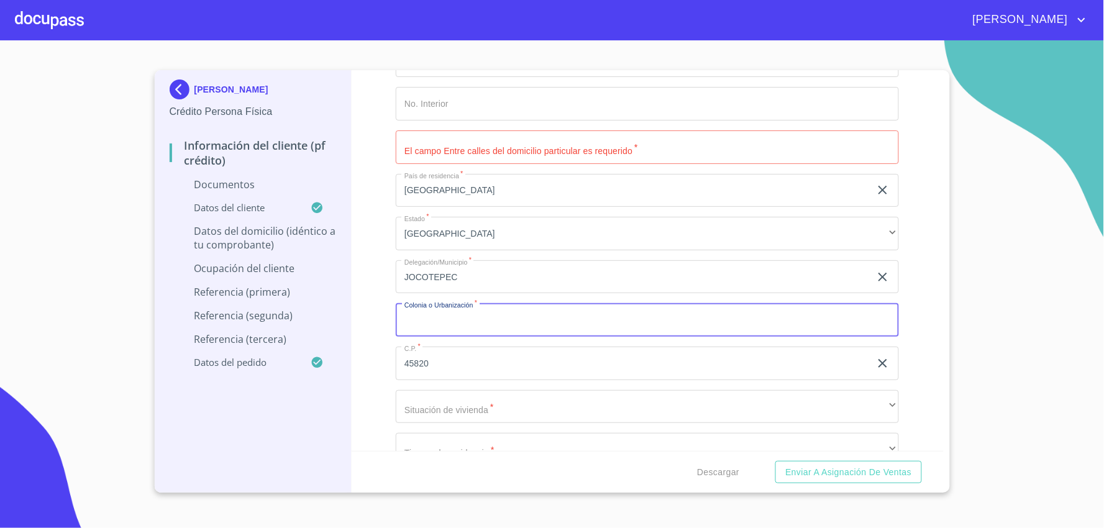
click at [584, 321] on input "Documento de identificación   *" at bounding box center [647, 320] width 503 height 34
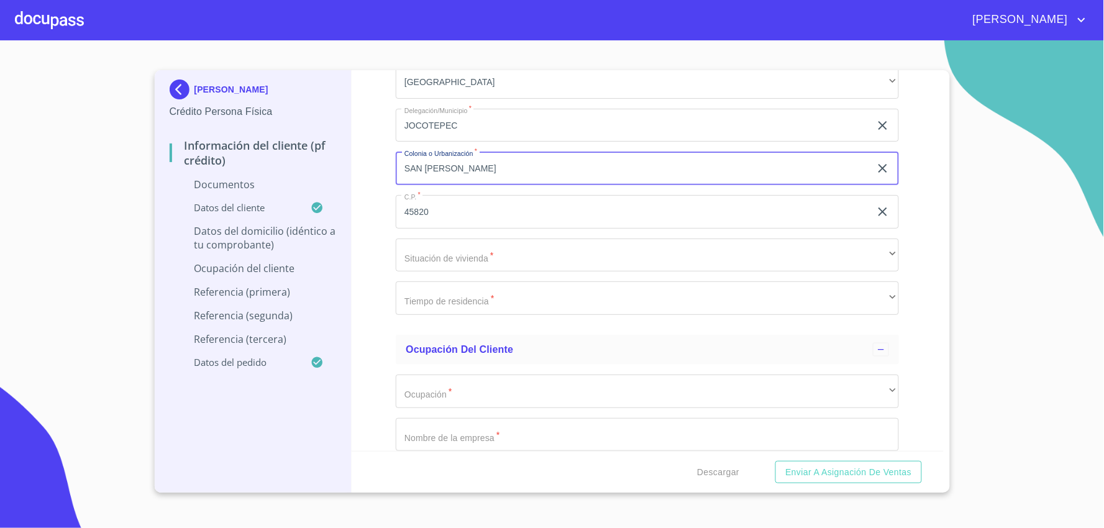
scroll to position [3246, 0]
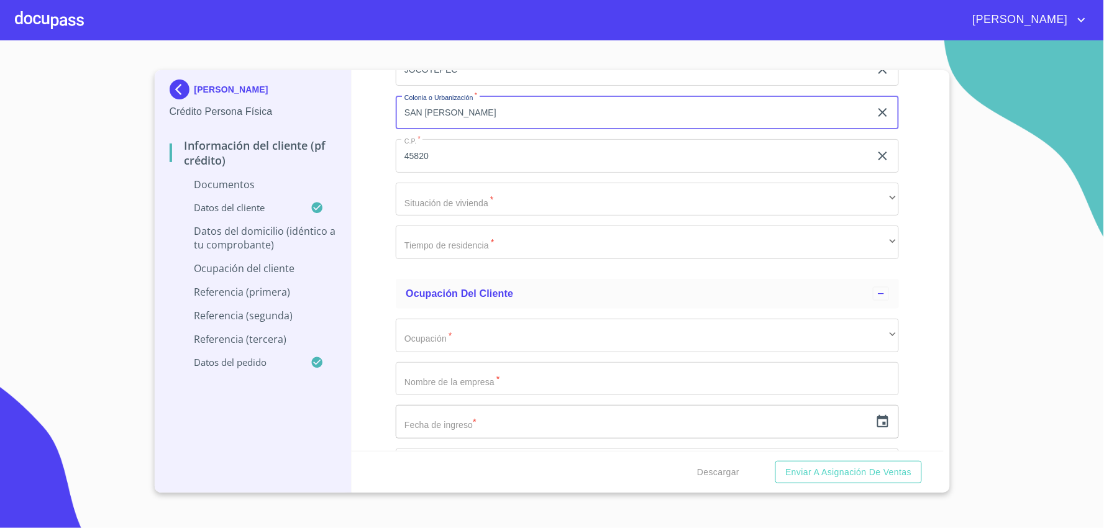
type input "SAN [PERSON_NAME]"
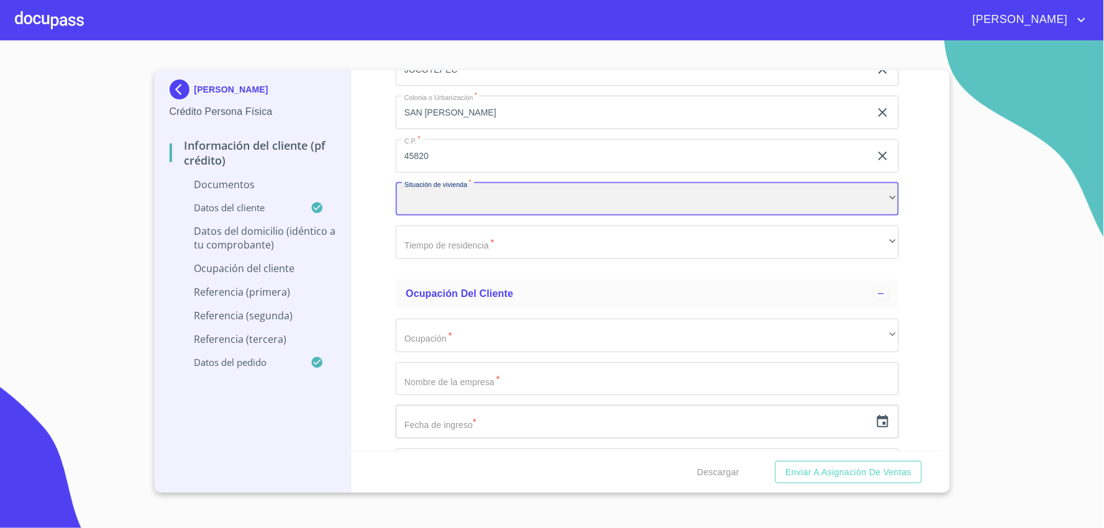
click at [551, 200] on div "​" at bounding box center [647, 200] width 503 height 34
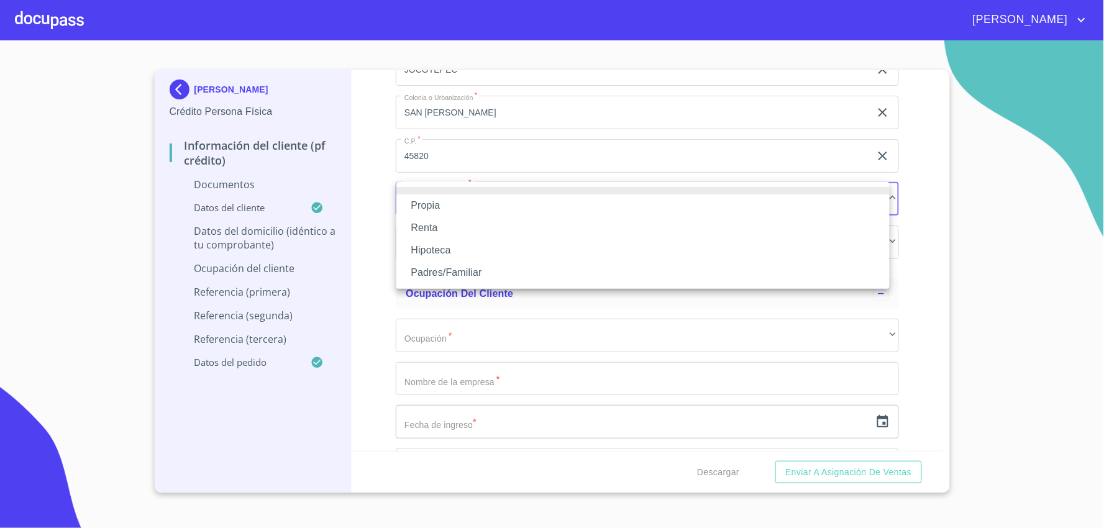
click at [526, 208] on li "Propia" at bounding box center [643, 206] width 493 height 22
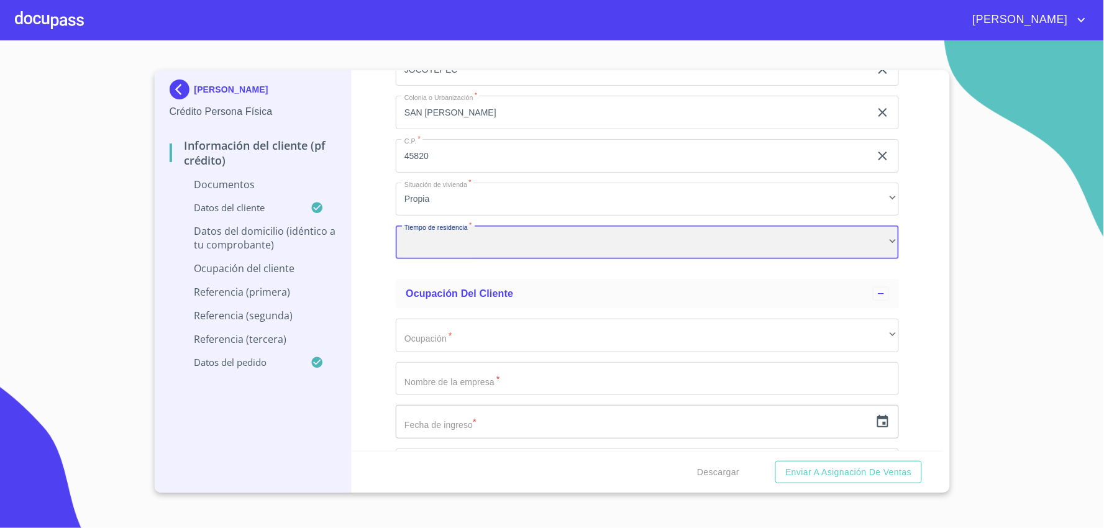
click at [771, 238] on div "Domicilio completo (Calle, Av. o Vía)   * [PERSON_NAME] ​ No. Exterior   * 216…" at bounding box center [647, 26] width 503 height 486
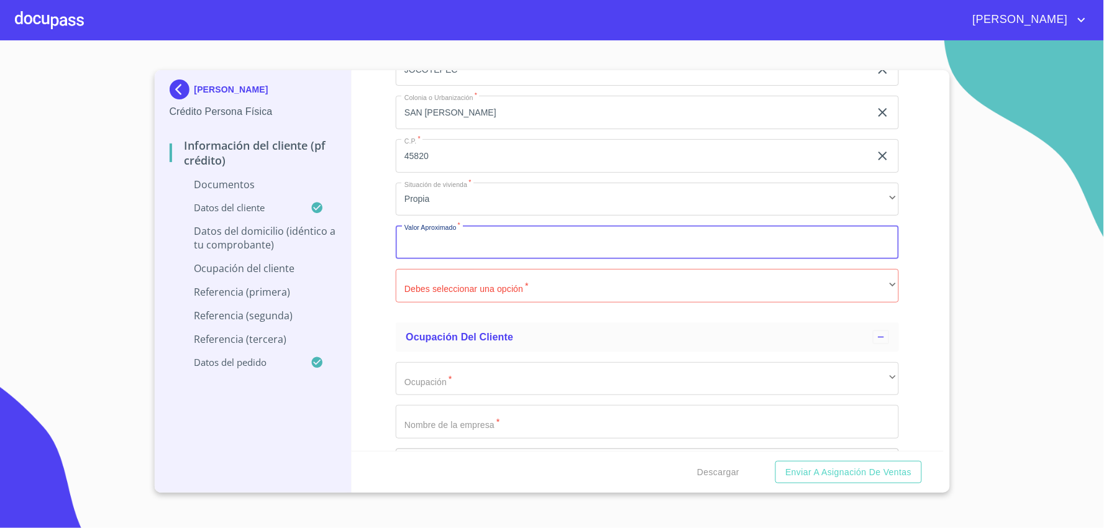
click at [873, 237] on input "Documento de identificación   *" at bounding box center [647, 243] width 503 height 34
click at [840, 242] on input "Documento de identificación   *" at bounding box center [647, 243] width 503 height 34
type input "$4,000,000"
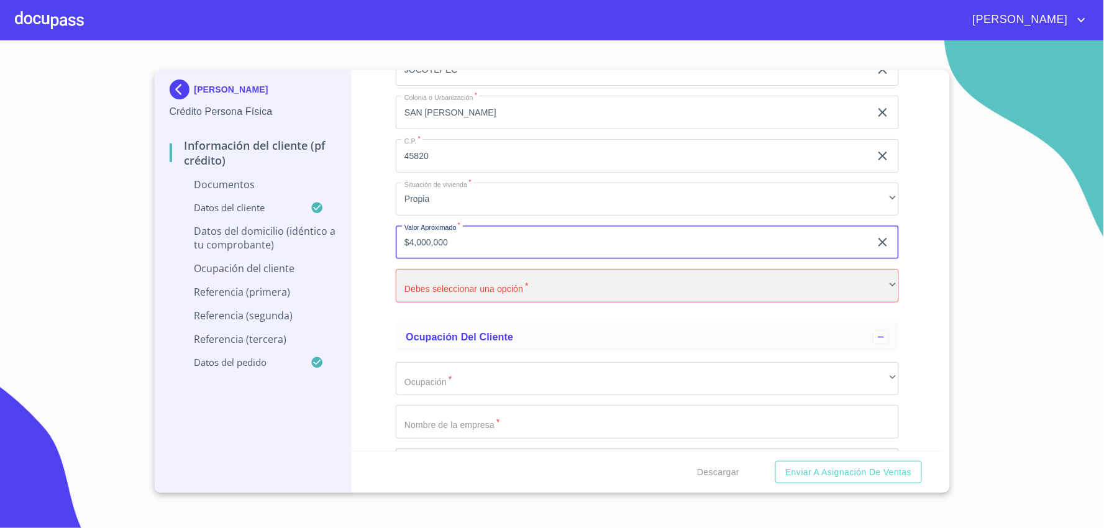
click at [659, 289] on div "​" at bounding box center [647, 286] width 503 height 34
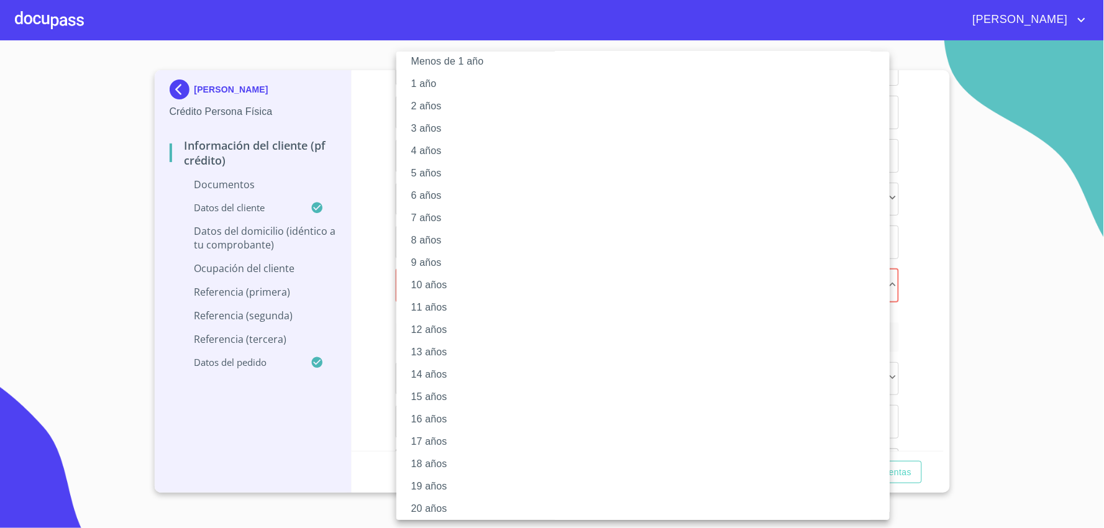
scroll to position [17, 0]
click at [575, 499] on li "20 años" at bounding box center [649, 505] width 504 height 22
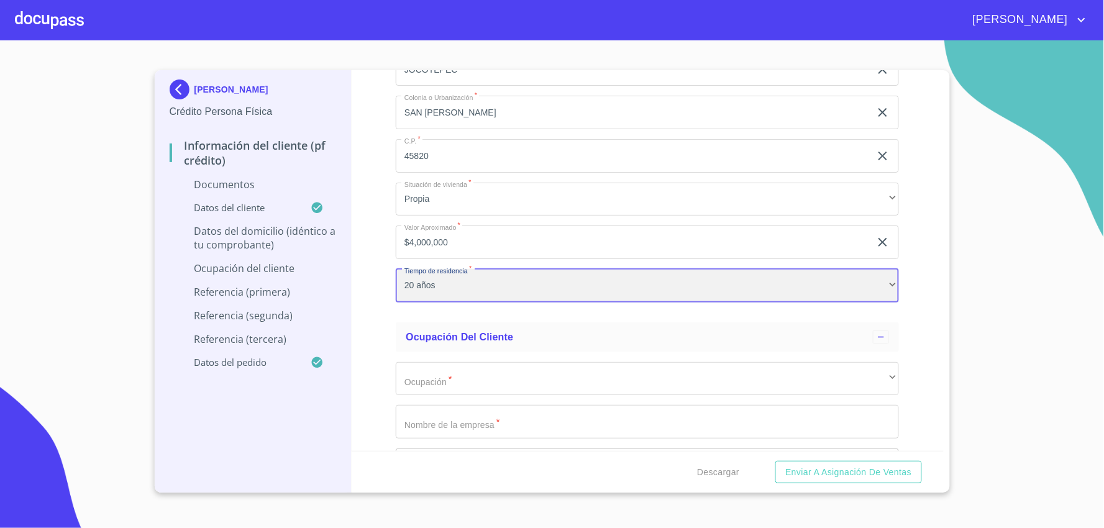
scroll to position [17, 0]
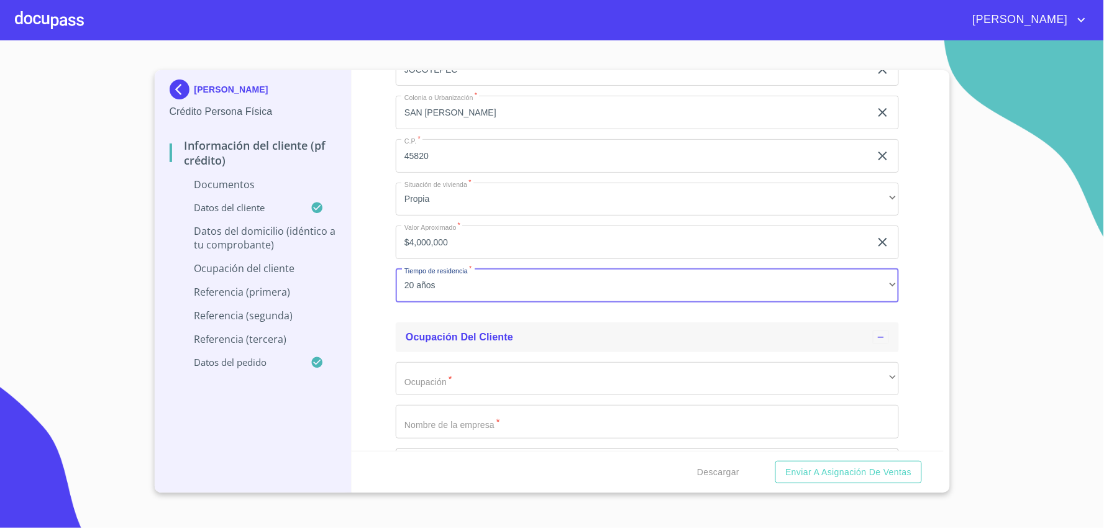
click at [702, 344] on div "Ocupación del Cliente" at bounding box center [647, 338] width 503 height 30
click at [608, 337] on div "Ocupación del Cliente" at bounding box center [639, 337] width 467 height 15
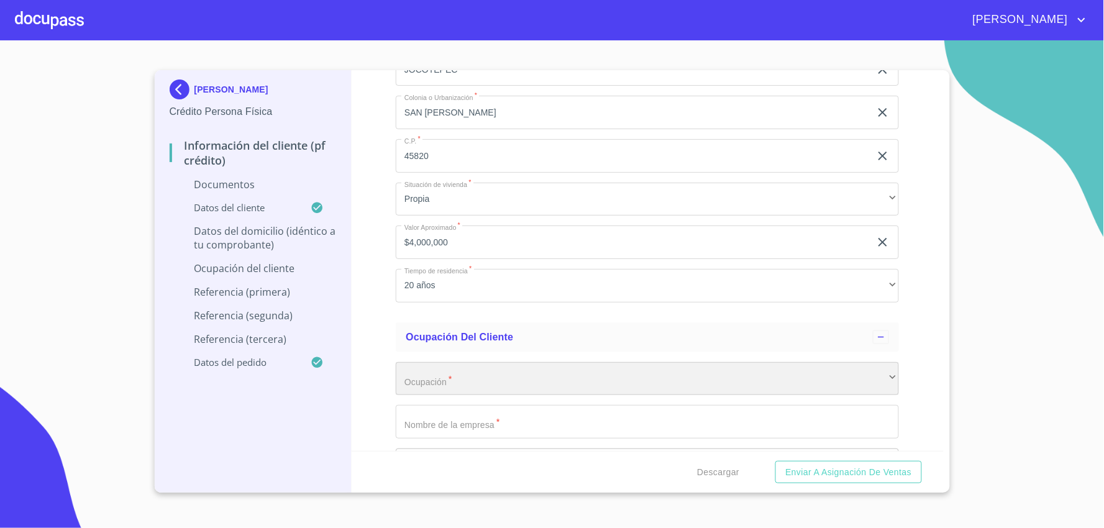
click at [646, 388] on div "​" at bounding box center [647, 379] width 503 height 34
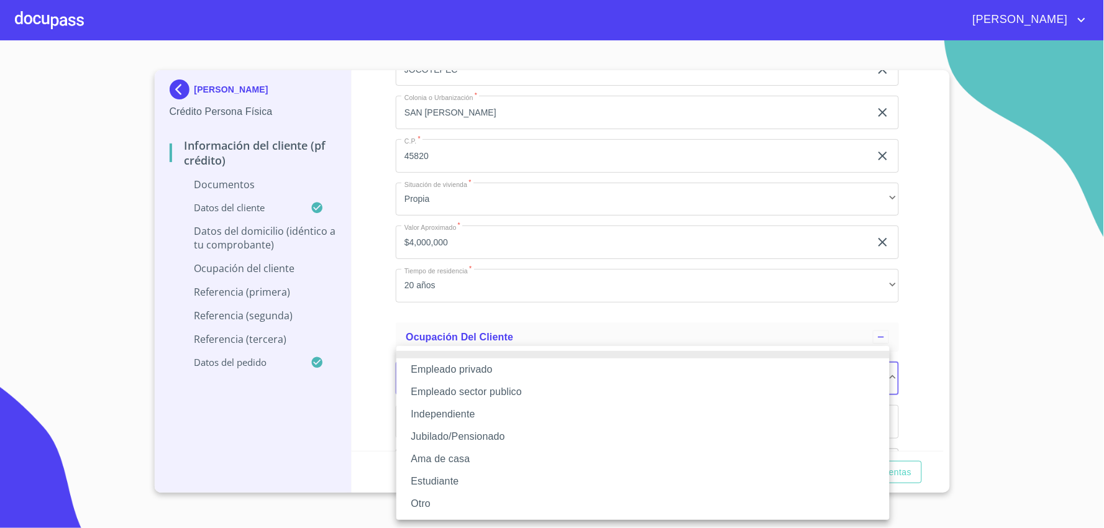
click at [656, 367] on li "Empleado privado" at bounding box center [643, 370] width 493 height 22
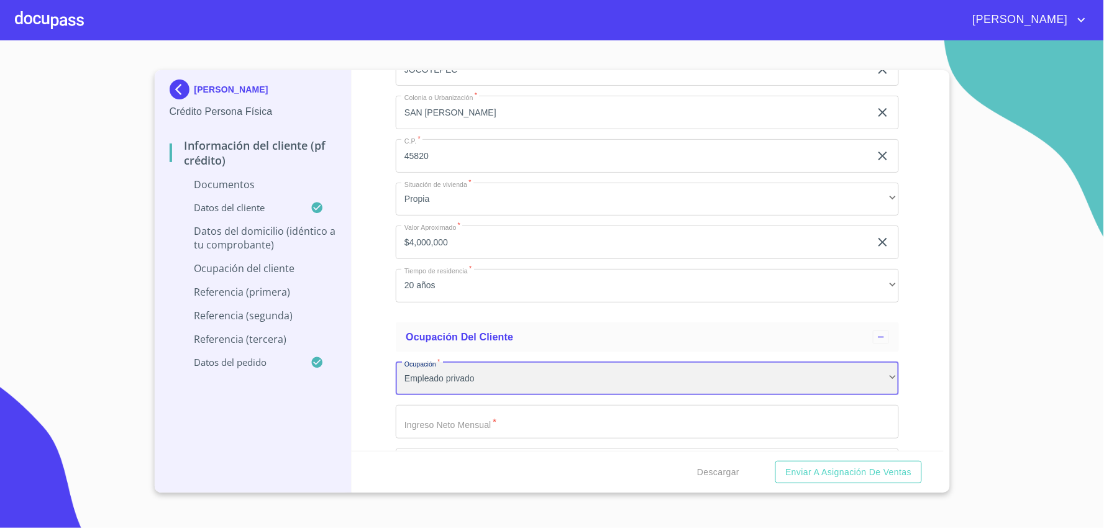
click at [661, 374] on div "Empleado privado" at bounding box center [647, 379] width 503 height 34
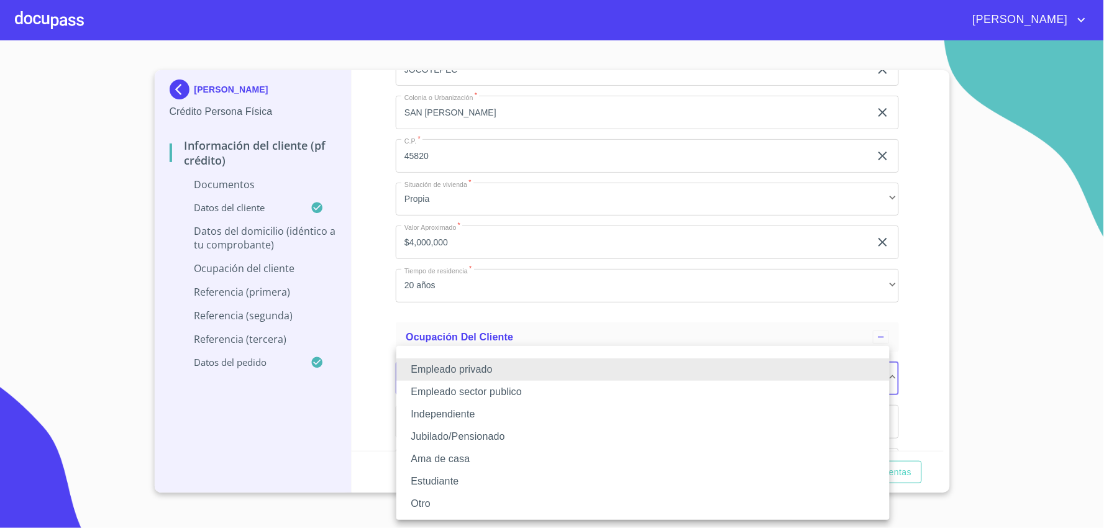
click at [657, 420] on li "Independiente" at bounding box center [643, 414] width 493 height 22
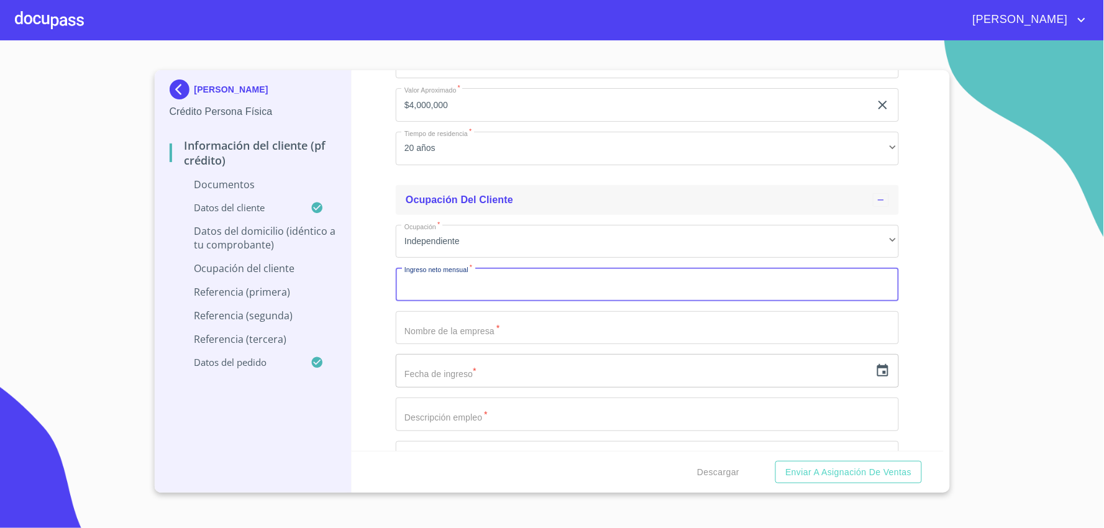
scroll to position [3383, 0]
type input "29,600"
click at [420, 331] on input "Documento de identificación   *" at bounding box center [647, 328] width 503 height 34
